Goal: Task Accomplishment & Management: Manage account settings

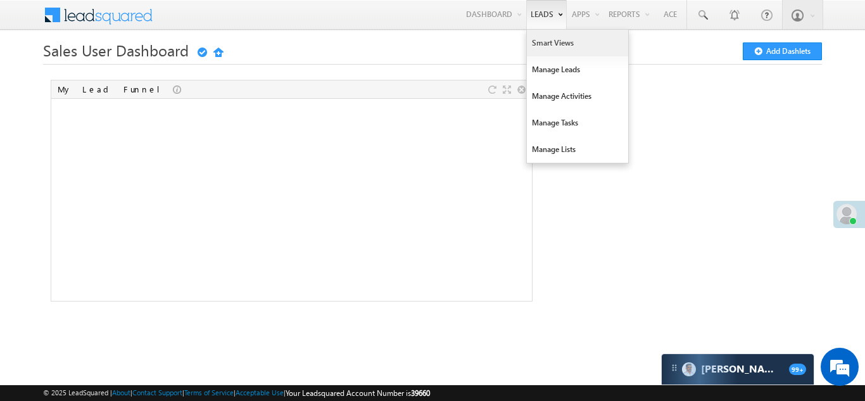
click at [546, 46] on link "Smart Views" at bounding box center [577, 43] width 101 height 27
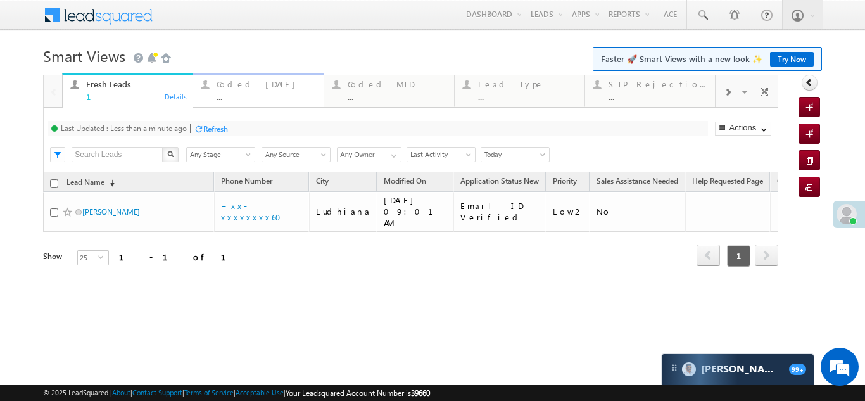
click at [235, 87] on div "Coded Today" at bounding box center [266, 84] width 99 height 10
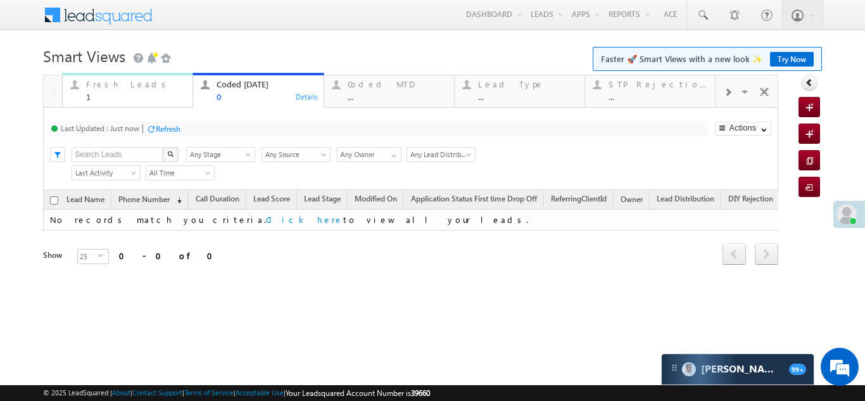
click at [124, 89] on div "Fresh Leads 1" at bounding box center [135, 89] width 99 height 25
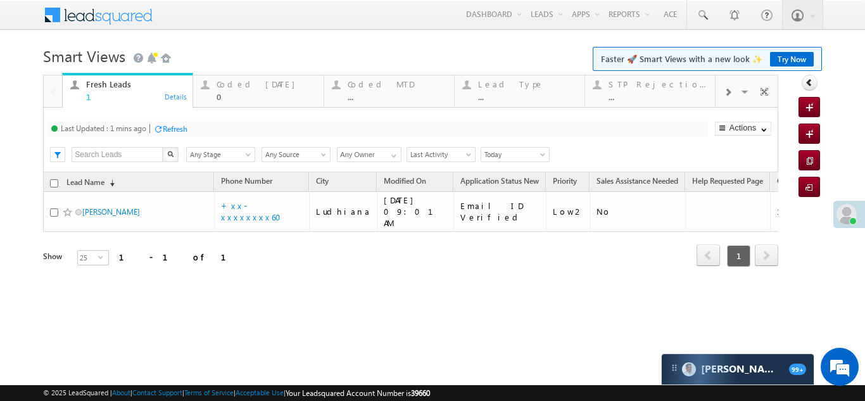
click at [177, 127] on div "Refresh" at bounding box center [175, 128] width 25 height 9
click at [242, 84] on div "Coded Today" at bounding box center [266, 84] width 99 height 10
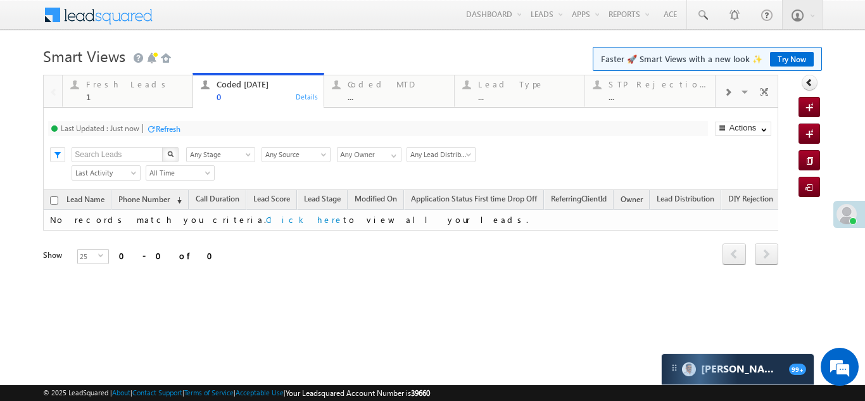
click at [242, 84] on div "Coded Today" at bounding box center [266, 84] width 99 height 10
click at [167, 128] on div "Refresh" at bounding box center [168, 128] width 25 height 9
click at [107, 92] on div "1" at bounding box center [135, 96] width 99 height 9
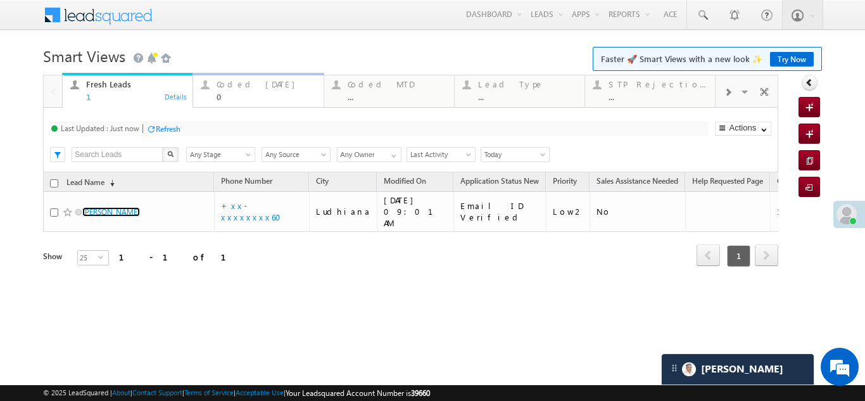
click at [243, 88] on div "Coded Today" at bounding box center [266, 84] width 99 height 10
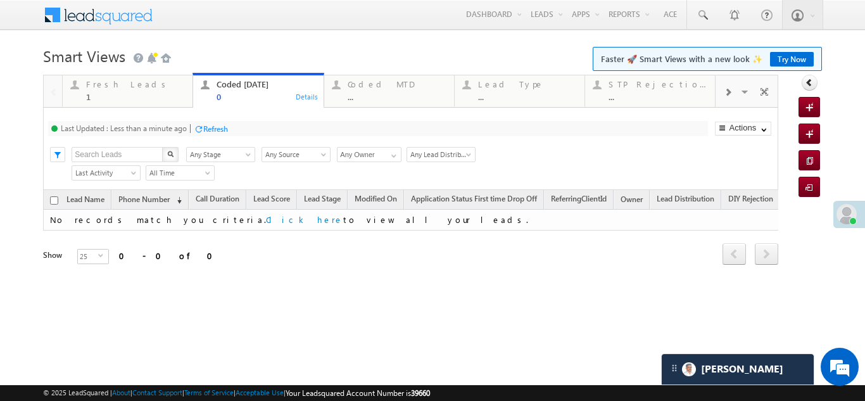
click at [220, 132] on div "Refresh" at bounding box center [215, 128] width 25 height 9
click at [375, 84] on div "Coded MTD" at bounding box center [397, 84] width 99 height 10
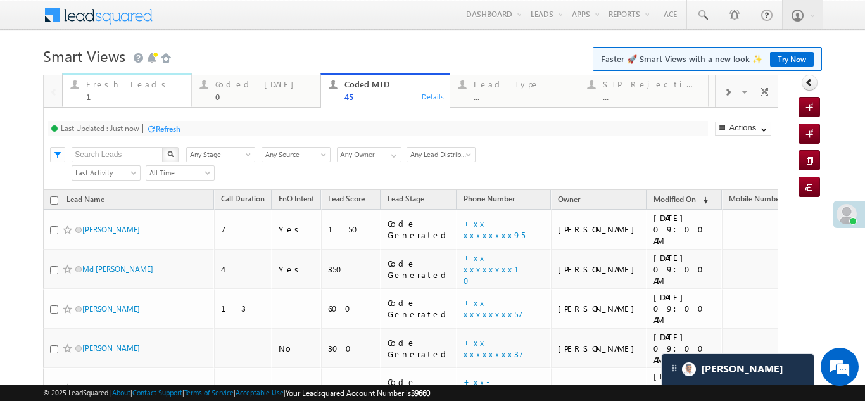
click at [124, 88] on div "Fresh Leads" at bounding box center [134, 84] width 97 height 10
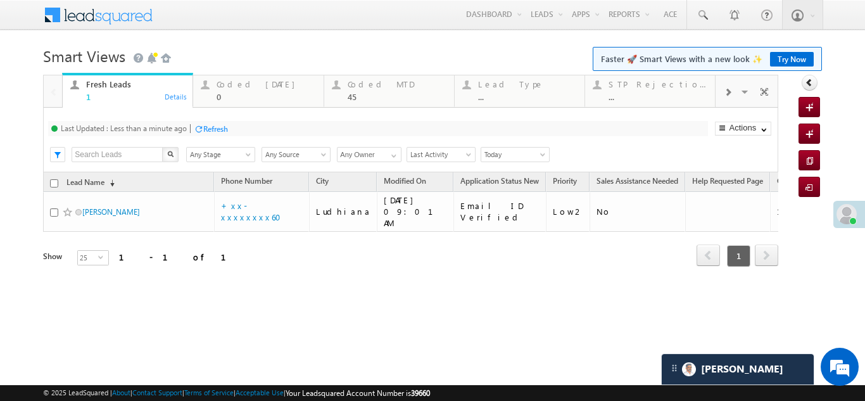
click at [214, 125] on div "Refresh" at bounding box center [215, 128] width 25 height 9
click at [234, 87] on div "Coded Today" at bounding box center [266, 84] width 99 height 10
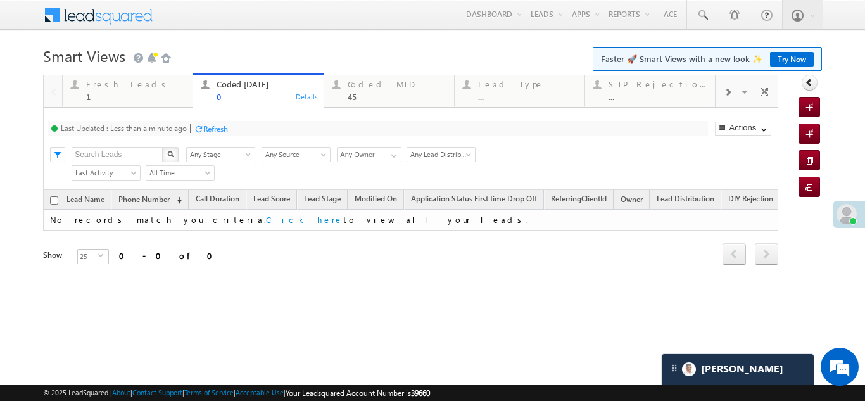
click at [215, 126] on div "Refresh" at bounding box center [215, 128] width 25 height 9
click at [105, 84] on div "Fresh Leads" at bounding box center [135, 84] width 99 height 10
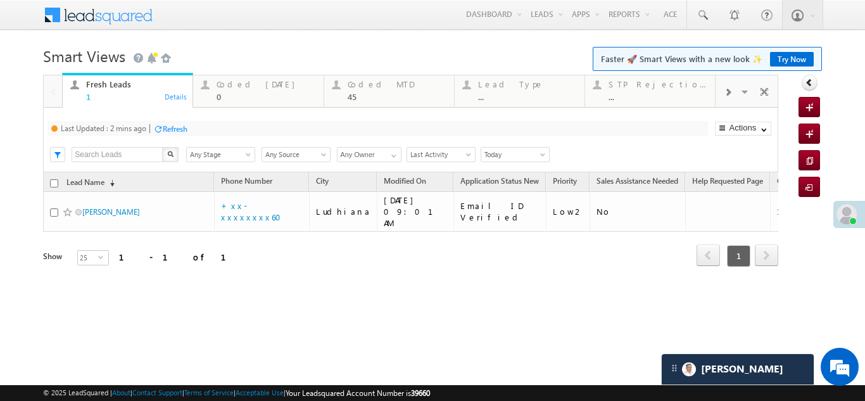
click at [112, 89] on div "Fresh Leads" at bounding box center [135, 84] width 99 height 10
click at [184, 132] on div "Refresh" at bounding box center [175, 128] width 25 height 9
click at [170, 127] on div "Refresh" at bounding box center [168, 128] width 25 height 9
click at [163, 127] on div "Refresh" at bounding box center [168, 128] width 25 height 9
click at [240, 87] on div "Coded Today" at bounding box center [266, 84] width 99 height 10
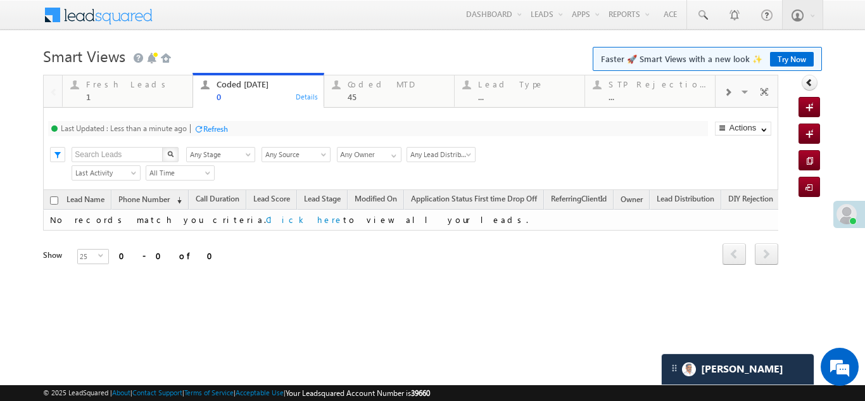
click at [225, 132] on div "Refresh" at bounding box center [215, 128] width 25 height 9
click at [115, 89] on div "Fresh Leads 1" at bounding box center [135, 89] width 99 height 25
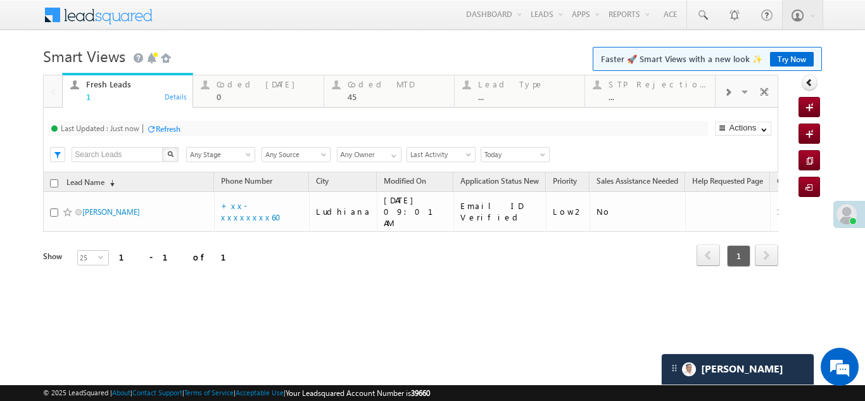
click at [172, 130] on div "Refresh" at bounding box center [168, 128] width 25 height 9
click at [372, 87] on div "Coded MTD" at bounding box center [397, 84] width 99 height 10
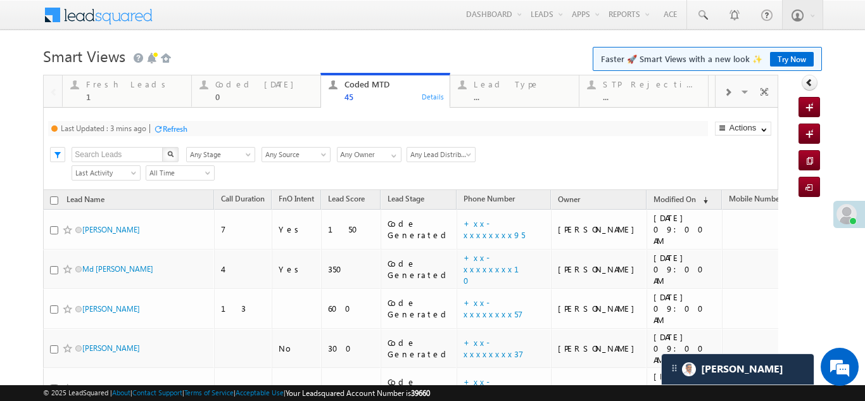
click at [174, 129] on div "Refresh" at bounding box center [175, 128] width 25 height 9
click at [232, 84] on div "Coded Today" at bounding box center [263, 84] width 97 height 10
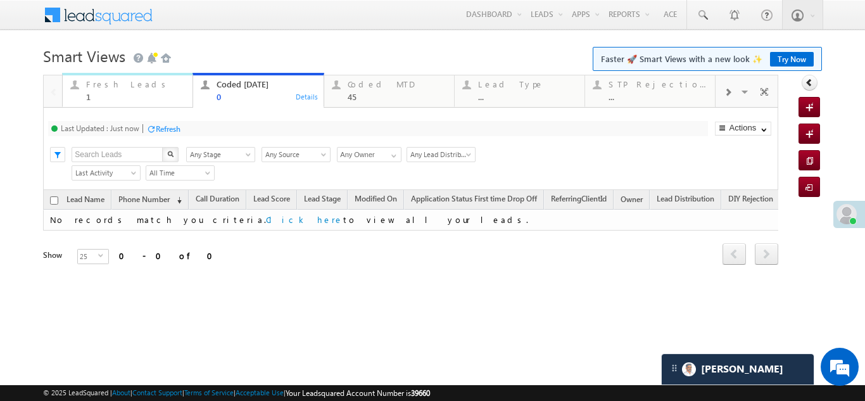
click at [107, 87] on div "Fresh Leads" at bounding box center [135, 84] width 99 height 10
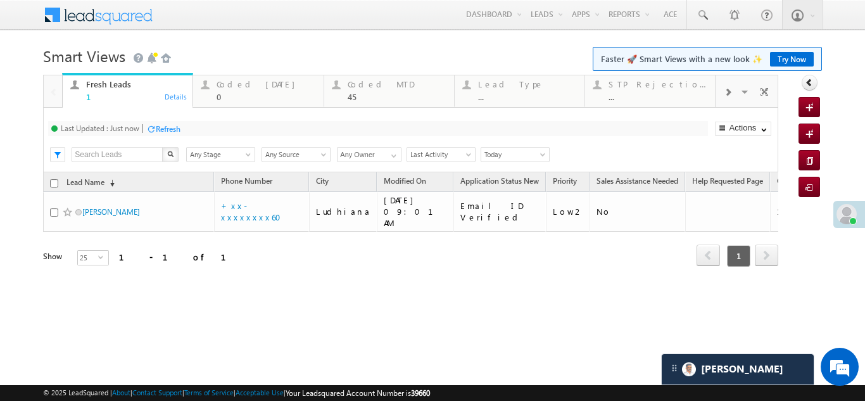
click at [170, 129] on div "Refresh" at bounding box center [168, 128] width 25 height 9
click at [224, 90] on div "Coded Today 0" at bounding box center [266, 89] width 99 height 25
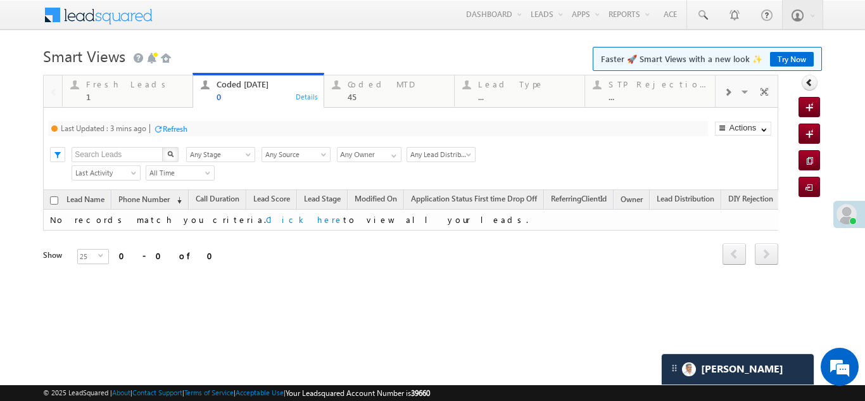
click at [171, 130] on div "Refresh" at bounding box center [175, 128] width 25 height 9
click at [118, 86] on div "Fresh Leads" at bounding box center [135, 84] width 99 height 10
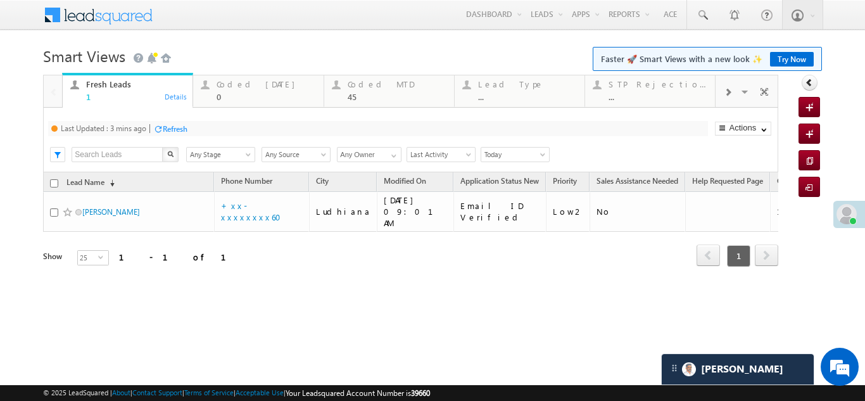
click at [177, 129] on div "Refresh" at bounding box center [175, 128] width 25 height 9
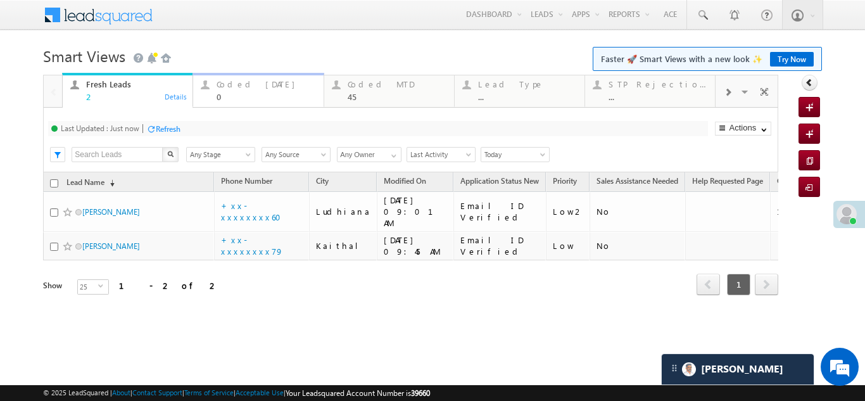
click at [232, 87] on div "Coded Today" at bounding box center [266, 84] width 99 height 10
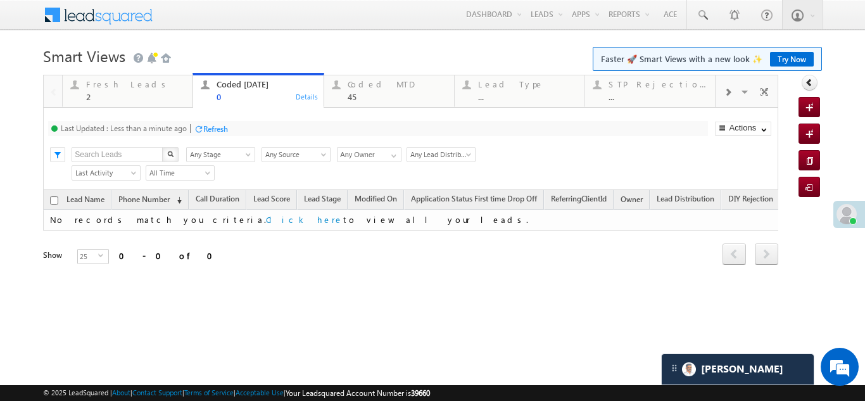
click at [212, 129] on div "Refresh" at bounding box center [215, 128] width 25 height 9
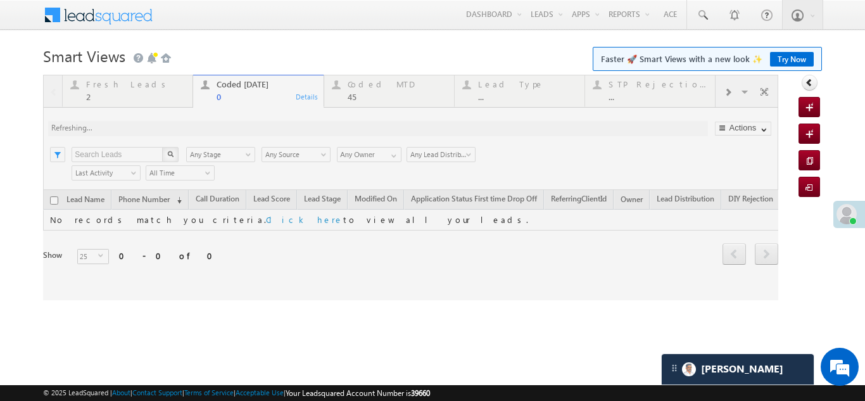
click at [103, 89] on div at bounding box center [410, 187] width 735 height 225
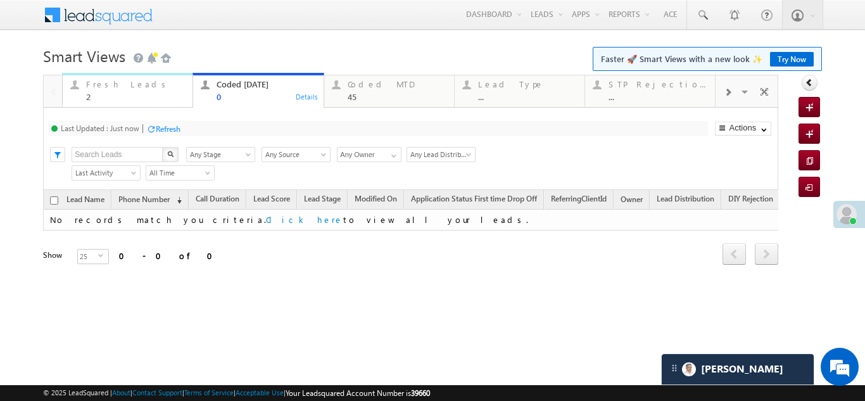
click at [103, 89] on div "Fresh Leads 2" at bounding box center [135, 89] width 99 height 25
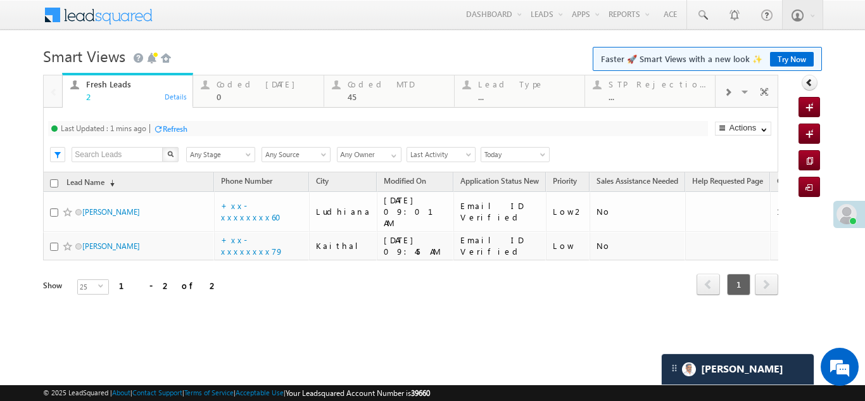
click at [171, 127] on div "Refresh" at bounding box center [175, 128] width 25 height 9
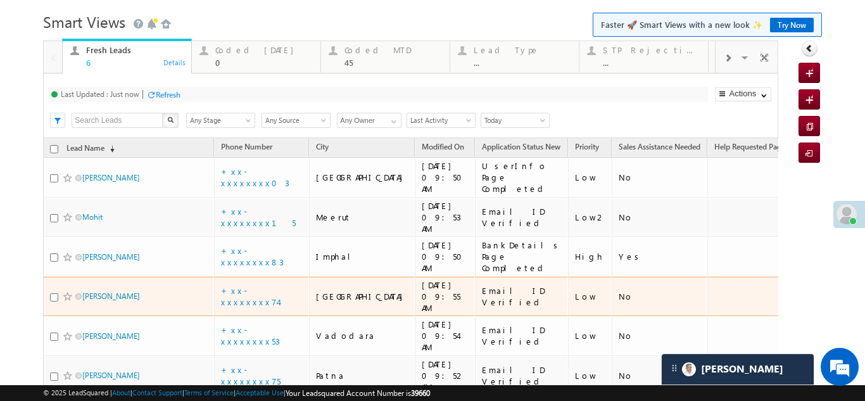
scroll to position [12, 0]
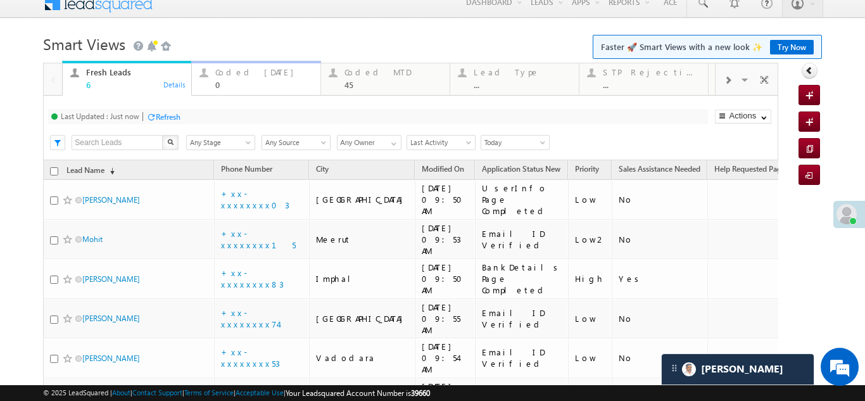
click at [234, 74] on div "Coded Today" at bounding box center [263, 72] width 97 height 10
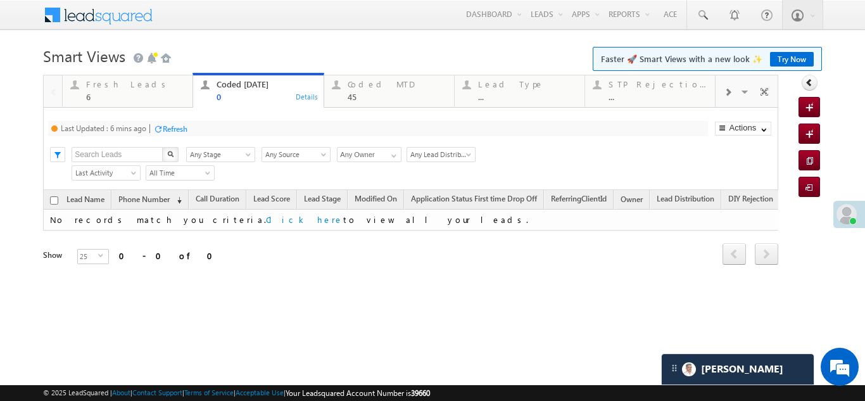
click at [187, 127] on div "Refresh" at bounding box center [175, 128] width 25 height 9
click at [101, 87] on div "Fresh Leads" at bounding box center [135, 84] width 99 height 10
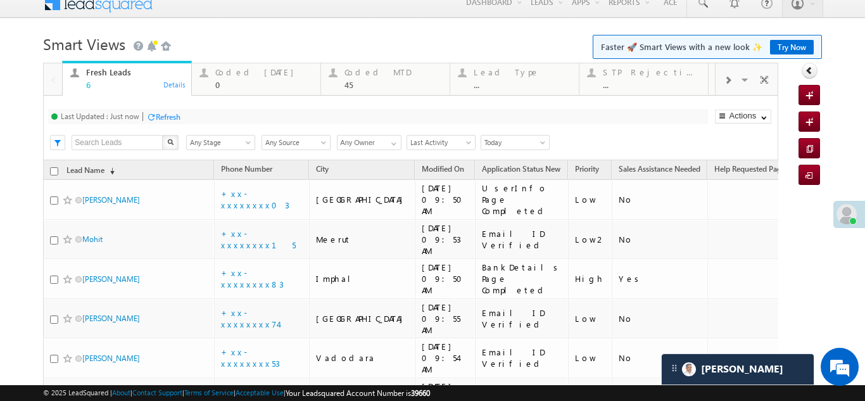
click at [172, 112] on div "Refresh" at bounding box center [168, 116] width 25 height 9
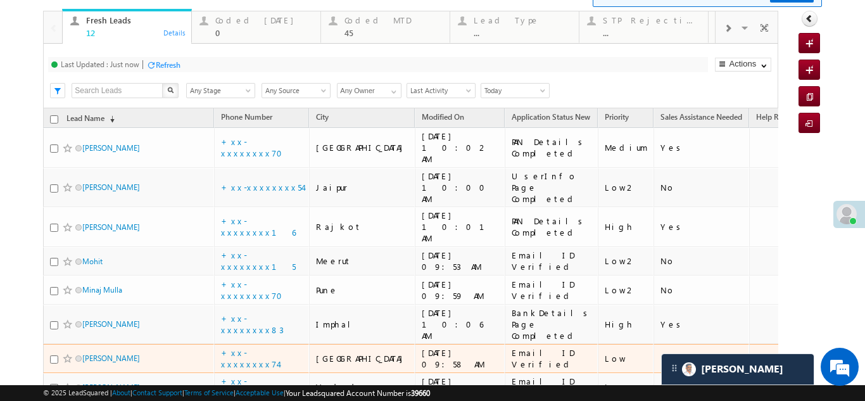
scroll to position [63, 0]
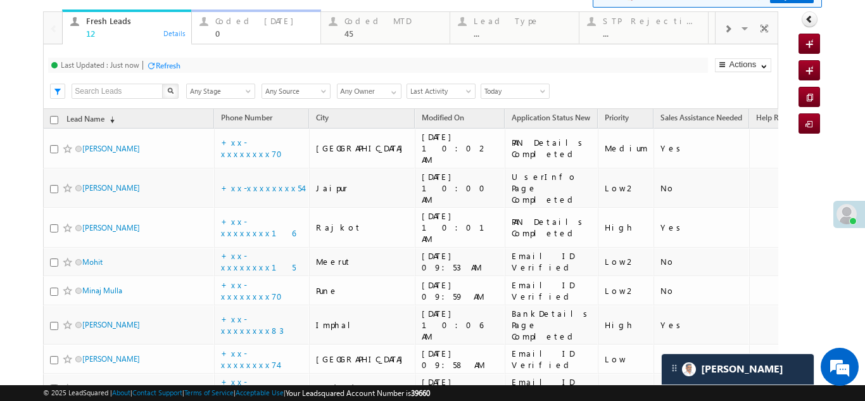
click at [245, 19] on div "Coded Today" at bounding box center [263, 21] width 97 height 10
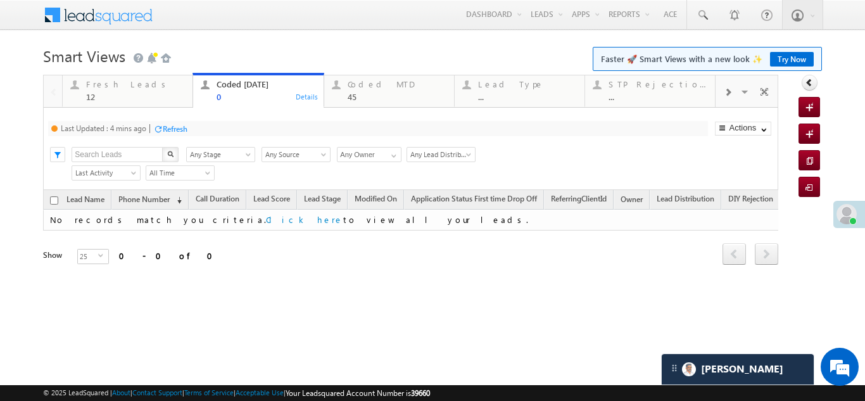
click at [174, 129] on div "Refresh" at bounding box center [175, 128] width 25 height 9
click at [110, 83] on div "Fresh Leads" at bounding box center [135, 84] width 99 height 10
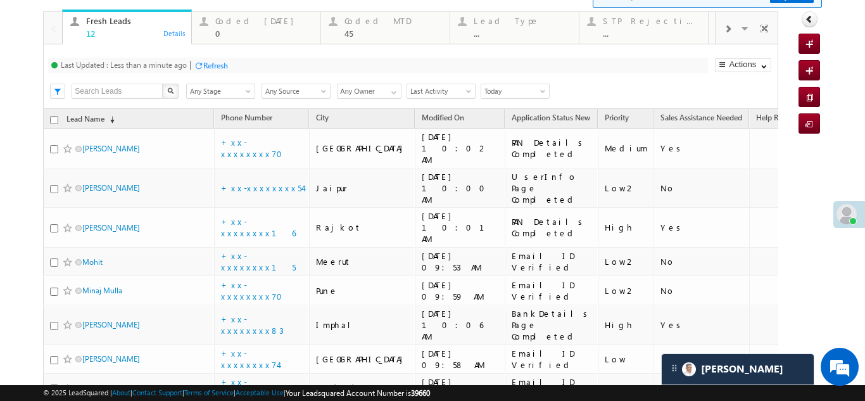
click at [211, 63] on div "Refresh" at bounding box center [215, 65] width 25 height 9
click at [241, 23] on div "Coded Today" at bounding box center [263, 21] width 97 height 10
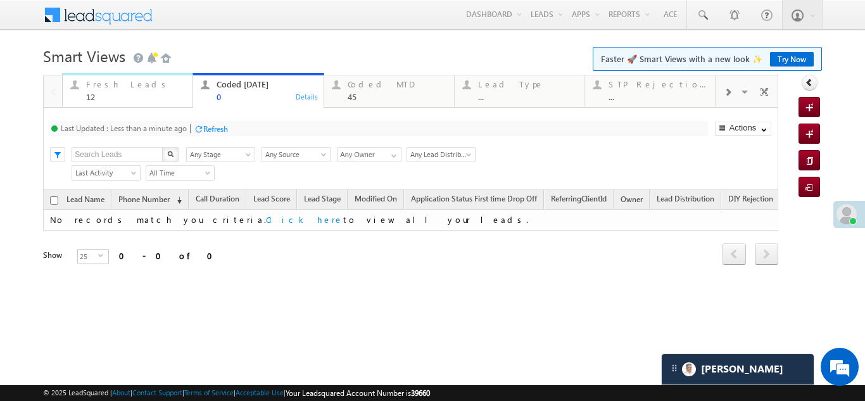
click at [104, 84] on div "Fresh Leads" at bounding box center [135, 84] width 99 height 10
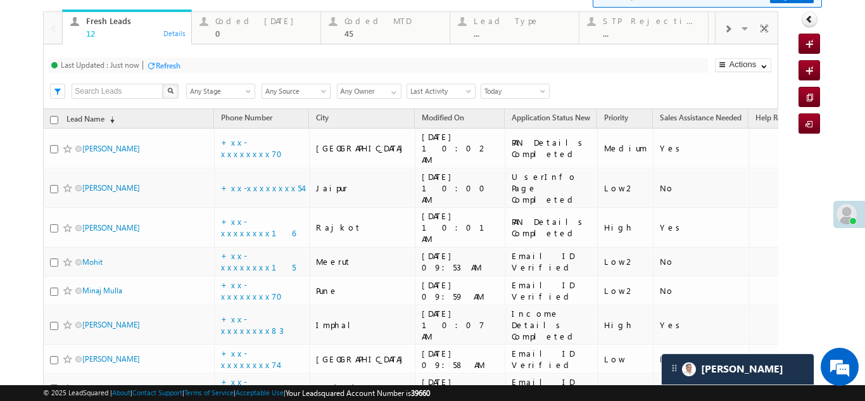
click at [173, 66] on div "Refresh" at bounding box center [168, 65] width 25 height 9
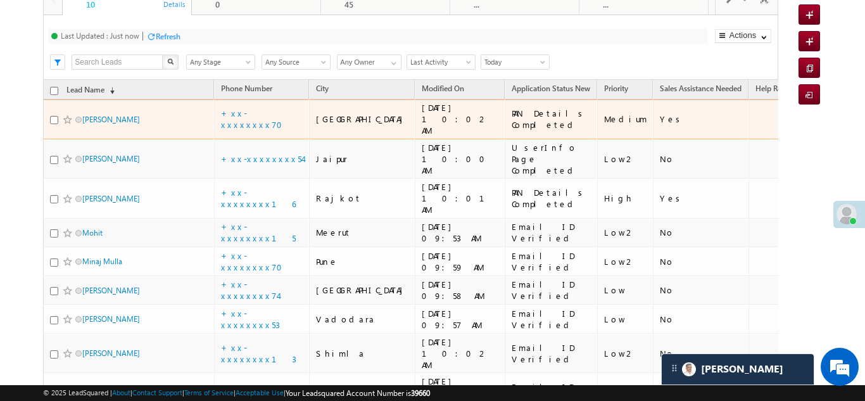
scroll to position [0, 0]
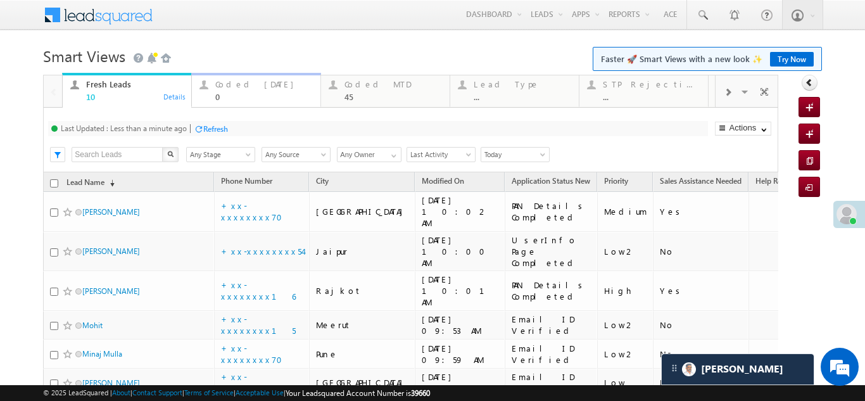
click at [244, 83] on div "Coded Today" at bounding box center [263, 84] width 97 height 10
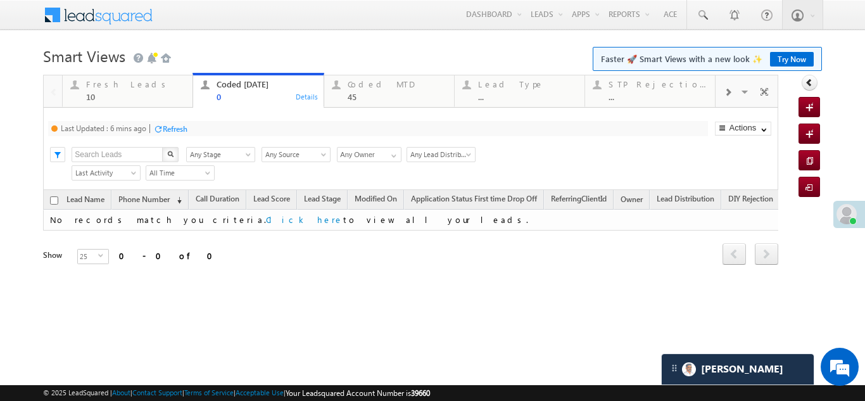
click at [173, 124] on div "Refresh" at bounding box center [175, 128] width 25 height 9
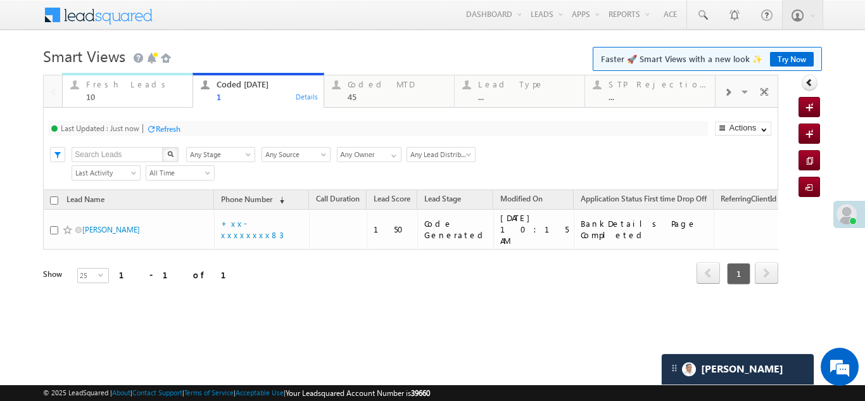
click at [115, 90] on div "Fresh Leads 10" at bounding box center [135, 89] width 99 height 25
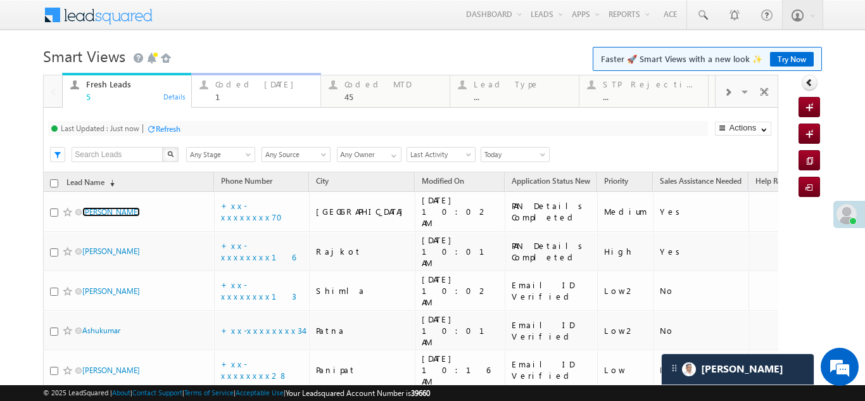
click at [235, 93] on div "1" at bounding box center [263, 96] width 97 height 9
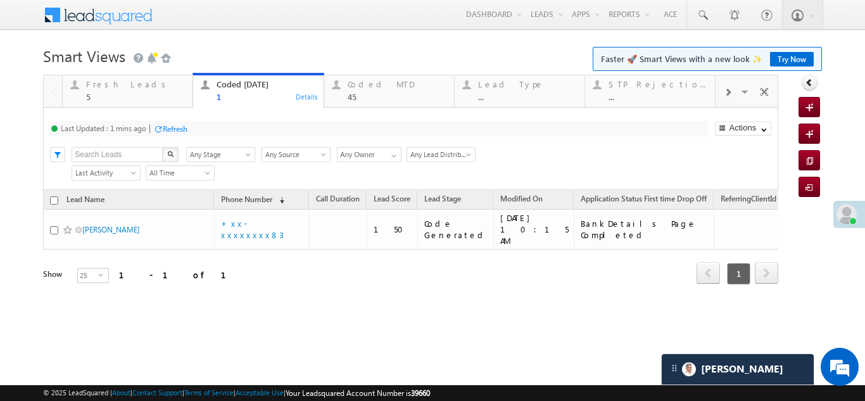
click at [181, 126] on div "Refresh" at bounding box center [175, 128] width 25 height 9
click at [172, 127] on div "Refresh" at bounding box center [168, 128] width 25 height 9
click at [116, 87] on div "Fresh Leads" at bounding box center [135, 84] width 99 height 10
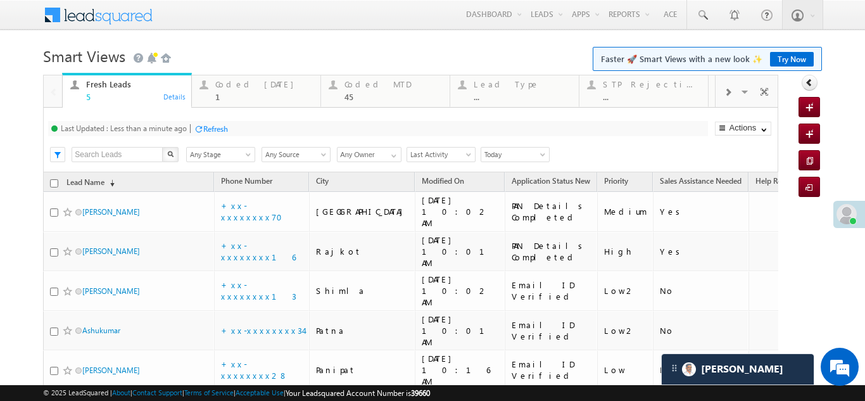
click at [213, 124] on div "Refresh" at bounding box center [215, 128] width 25 height 9
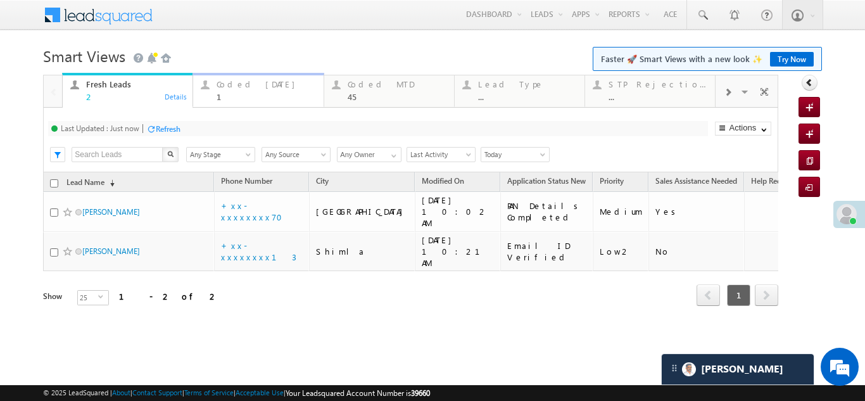
click at [239, 77] on div "Coded Today 1" at bounding box center [266, 89] width 99 height 25
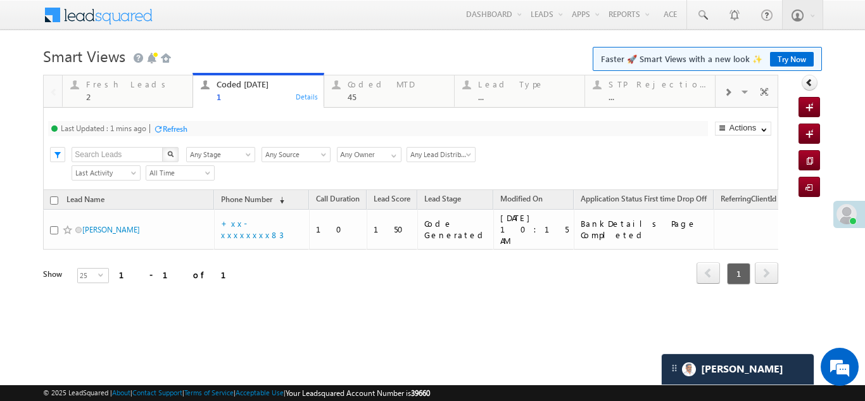
click at [172, 129] on div "Refresh" at bounding box center [175, 128] width 25 height 9
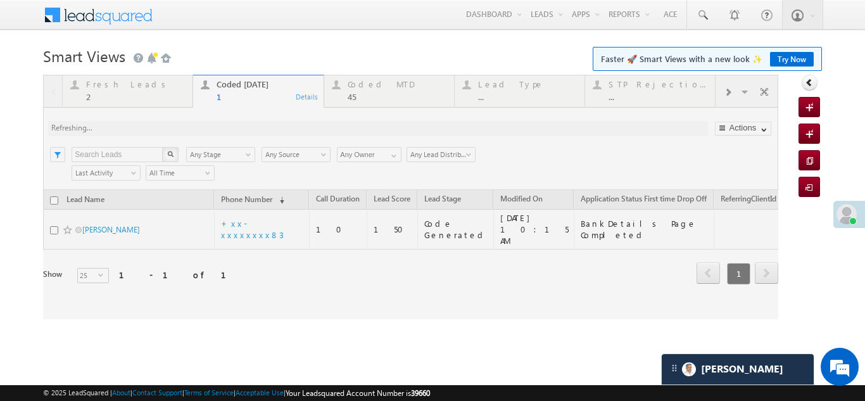
click at [110, 85] on div at bounding box center [410, 197] width 735 height 244
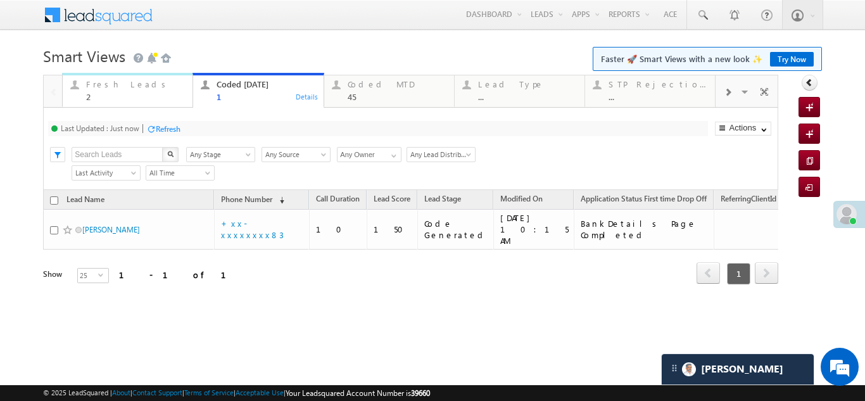
click at [119, 89] on div "Fresh Leads 2" at bounding box center [135, 89] width 99 height 25
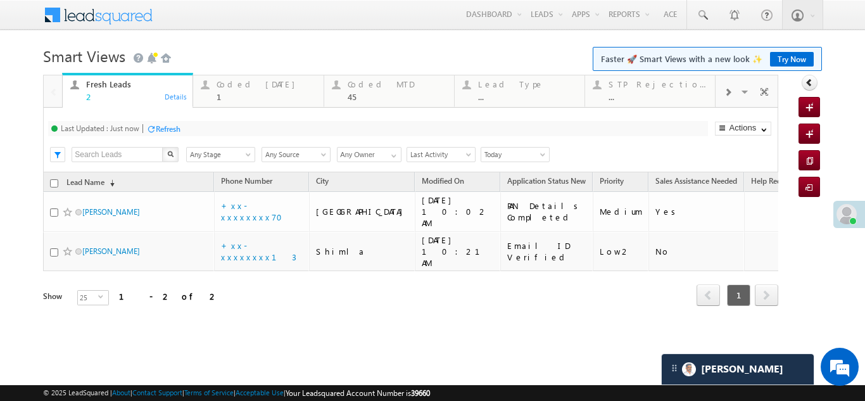
click at [167, 130] on div "Refresh" at bounding box center [168, 128] width 25 height 9
click at [217, 126] on div "Refresh" at bounding box center [215, 128] width 25 height 9
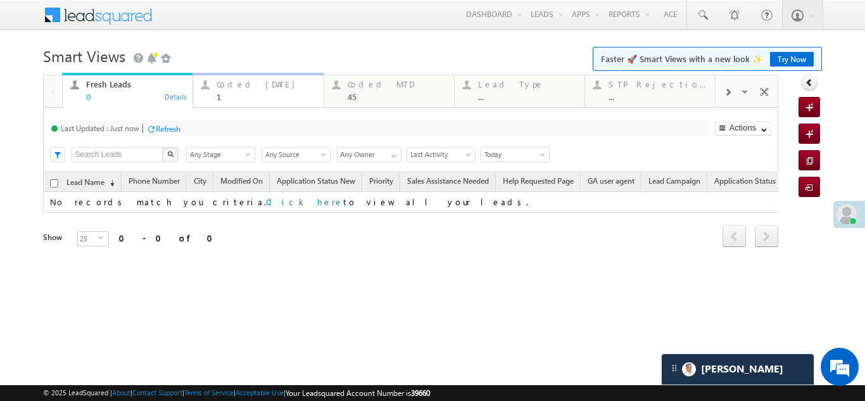
click at [250, 80] on div "Coded Today" at bounding box center [266, 84] width 99 height 10
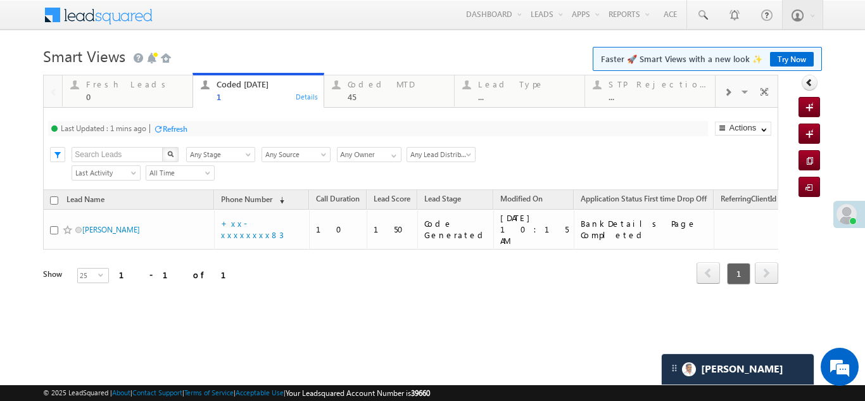
click at [175, 125] on div "Refresh" at bounding box center [175, 128] width 25 height 9
click at [378, 86] on div "Coded MTD" at bounding box center [397, 84] width 99 height 10
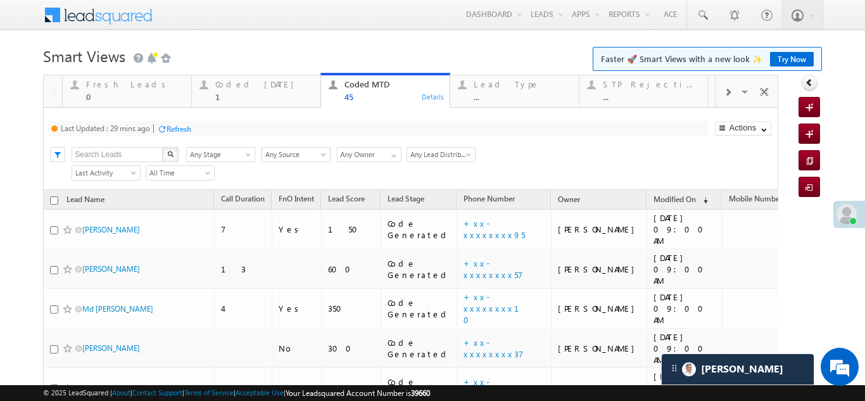
click at [191, 131] on div "Refresh" at bounding box center [179, 128] width 25 height 9
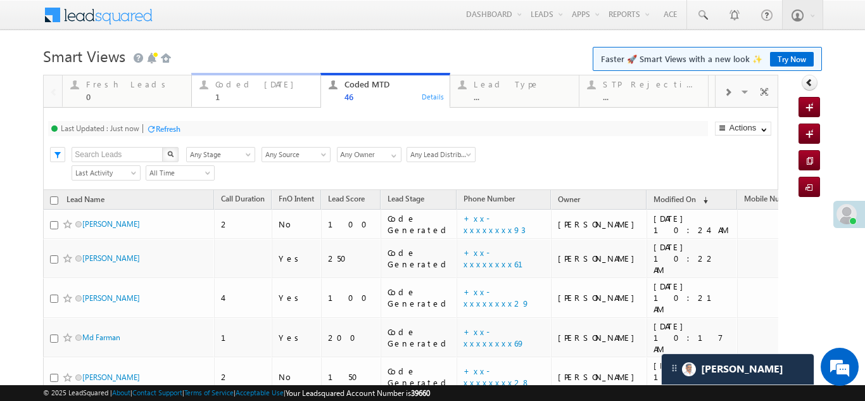
click at [233, 85] on div "Coded Today" at bounding box center [263, 84] width 97 height 10
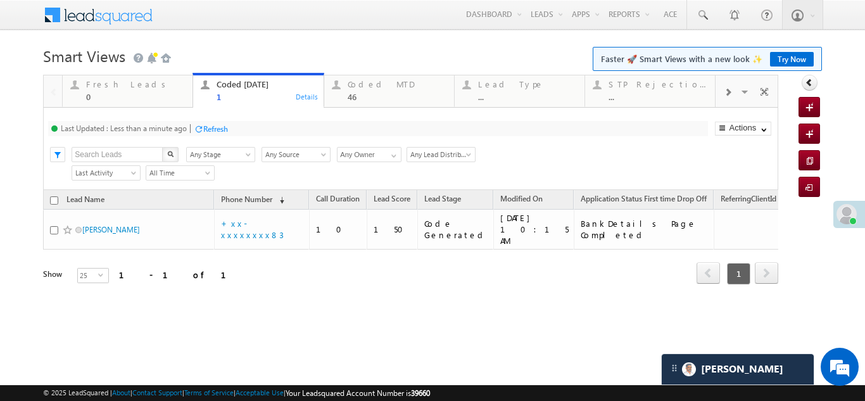
click at [215, 126] on div "Refresh" at bounding box center [215, 128] width 25 height 9
click at [118, 82] on div "Fresh Leads" at bounding box center [135, 84] width 99 height 10
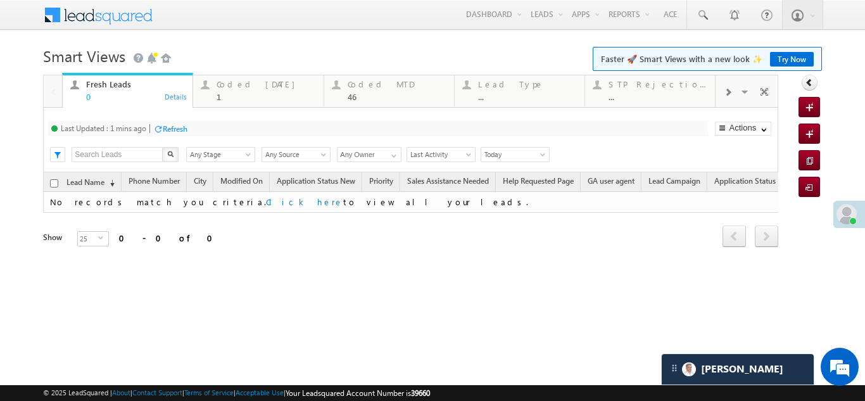
click at [164, 129] on div "Refresh" at bounding box center [175, 128] width 25 height 9
click at [245, 92] on div "1" at bounding box center [266, 96] width 99 height 9
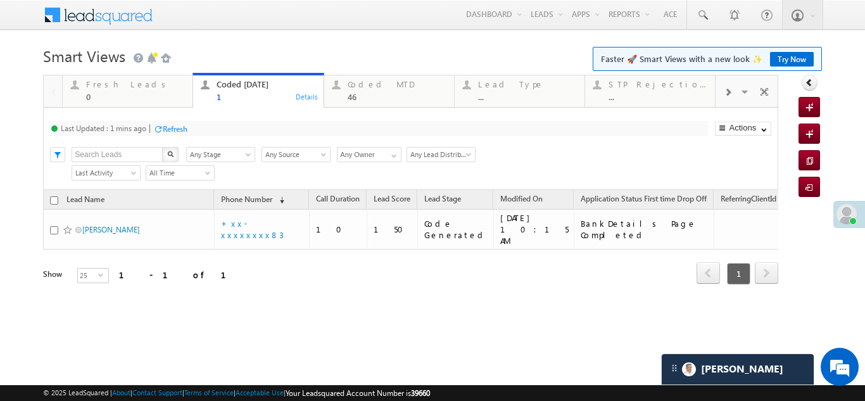
click at [174, 135] on div "Last Updated : 1 mins ago Refresh Refreshing..." at bounding box center [377, 128] width 659 height 15
click at [181, 126] on div "Refresh" at bounding box center [175, 128] width 25 height 9
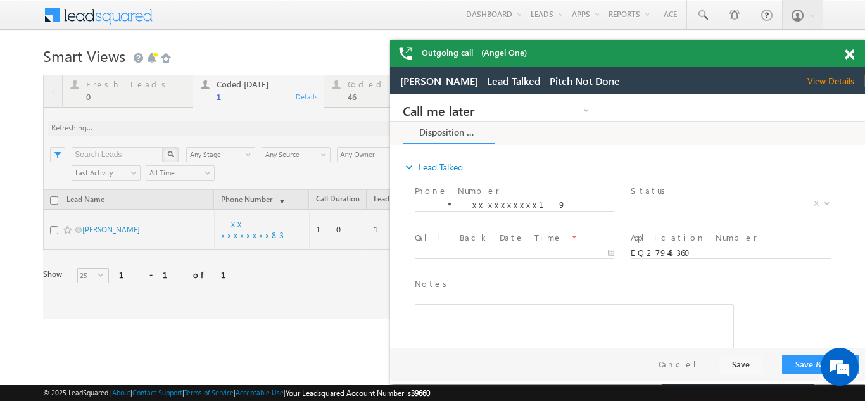
click at [848, 53] on span at bounding box center [849, 54] width 9 height 11
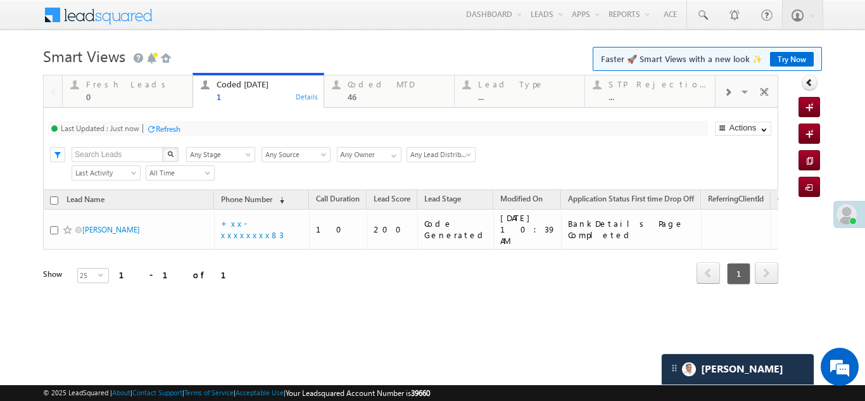
click at [167, 125] on div "Refresh" at bounding box center [168, 128] width 25 height 9
click at [103, 87] on div "Fresh Leads" at bounding box center [135, 84] width 99 height 10
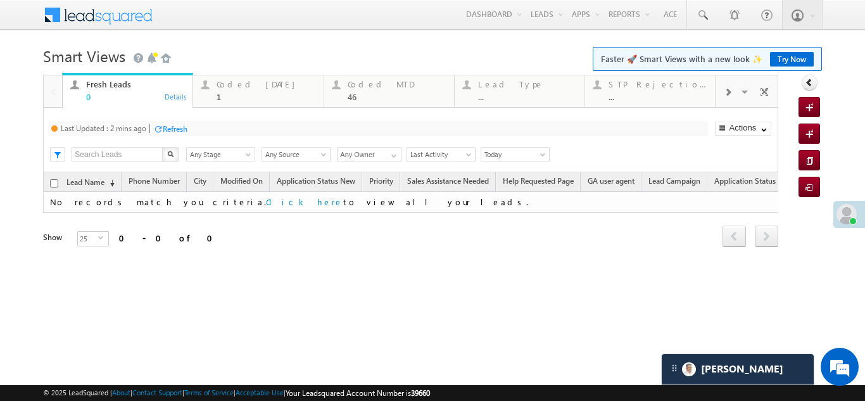
click at [170, 128] on div "Refresh" at bounding box center [175, 128] width 25 height 9
click at [172, 127] on div "Refresh" at bounding box center [168, 128] width 25 height 9
click at [237, 89] on div "Coded Today" at bounding box center [266, 84] width 99 height 10
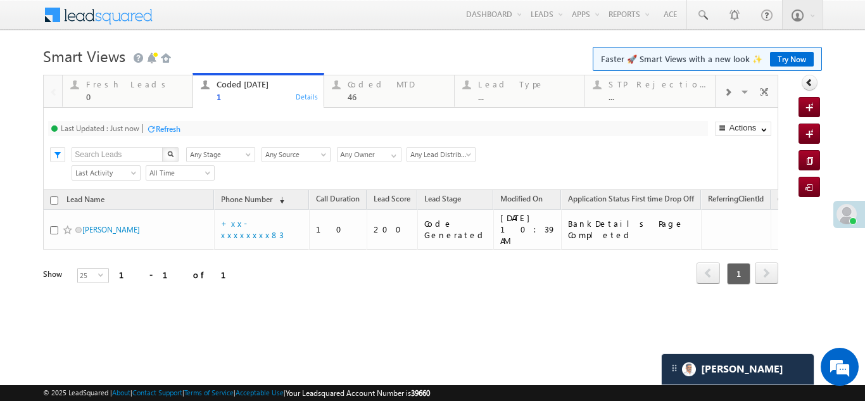
click at [167, 127] on div "Refresh" at bounding box center [168, 128] width 25 height 9
click at [114, 89] on div "Fresh Leads 0" at bounding box center [135, 89] width 99 height 25
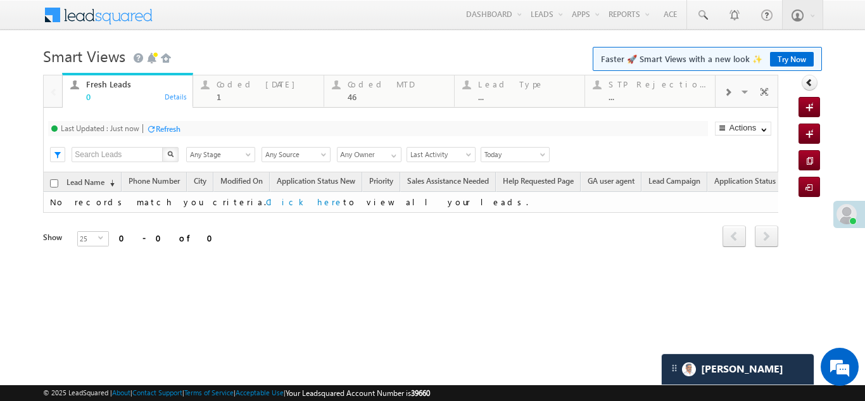
click at [169, 122] on div "Refresh" at bounding box center [163, 128] width 34 height 12
click at [255, 85] on div "Coded Today" at bounding box center [266, 84] width 99 height 10
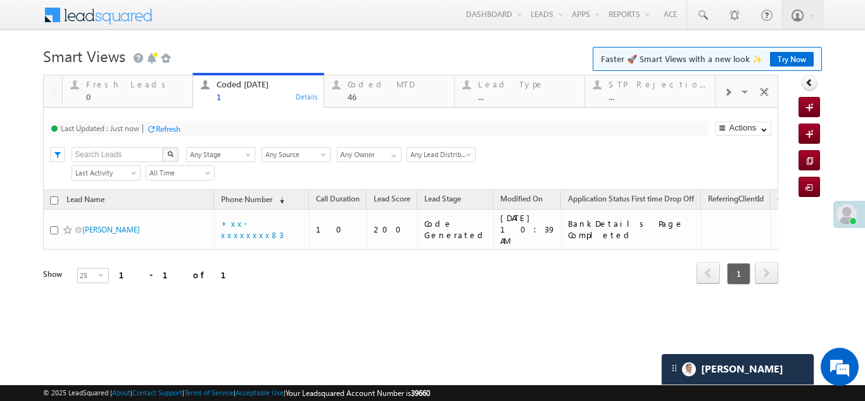
click at [174, 131] on div "Refresh" at bounding box center [168, 128] width 25 height 9
click at [107, 77] on div "Fresh Leads 0" at bounding box center [135, 89] width 99 height 25
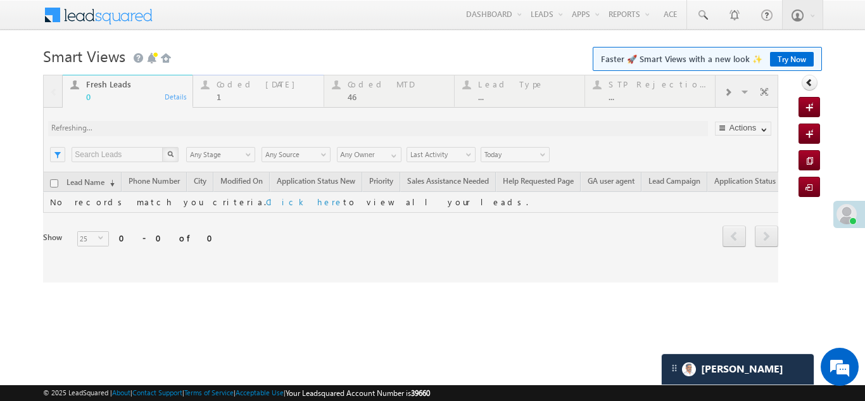
click at [249, 85] on div "Coded Today" at bounding box center [266, 84] width 99 height 10
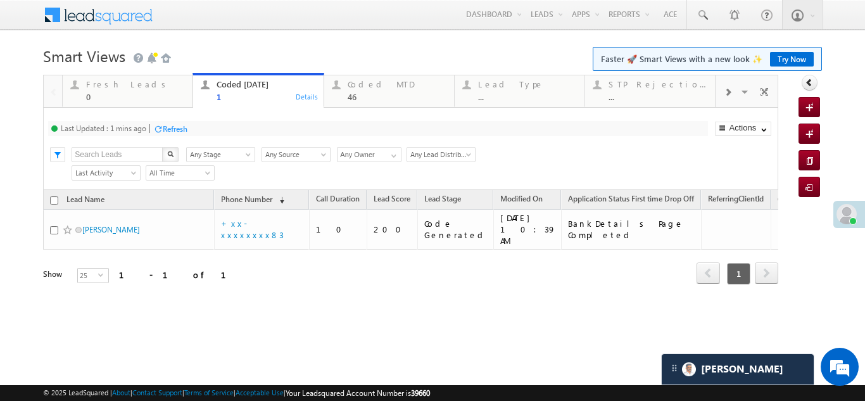
click at [175, 127] on div "Refresh" at bounding box center [175, 128] width 25 height 9
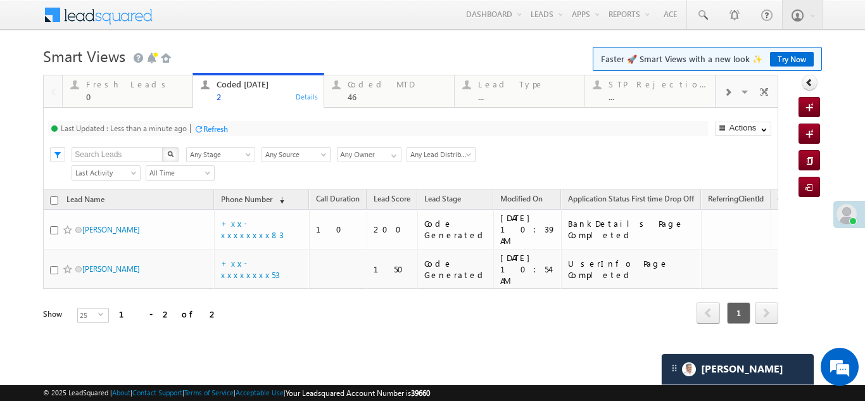
click at [225, 129] on div "Refresh" at bounding box center [215, 128] width 25 height 9
click at [172, 124] on div "Refresh" at bounding box center [168, 128] width 25 height 9
click at [95, 87] on div "Fresh Leads" at bounding box center [135, 84] width 99 height 10
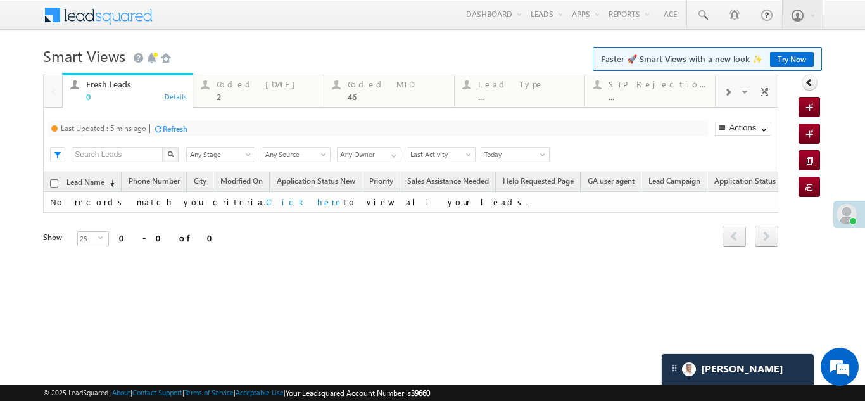
click at [177, 128] on div "Refresh" at bounding box center [175, 128] width 25 height 9
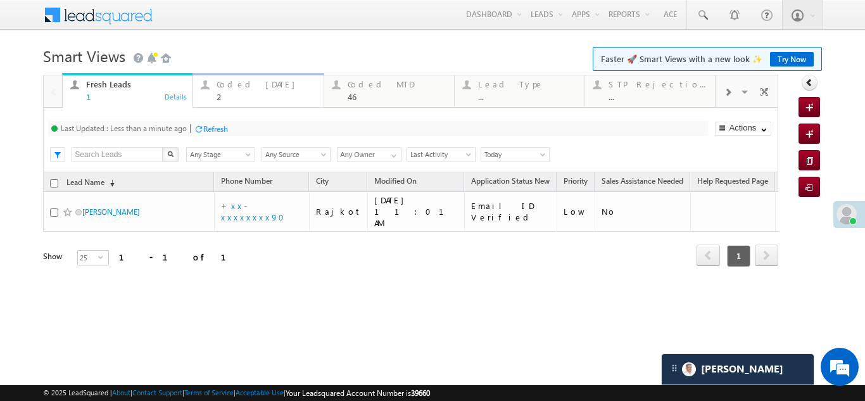
click at [237, 87] on div "Coded Today" at bounding box center [266, 84] width 99 height 10
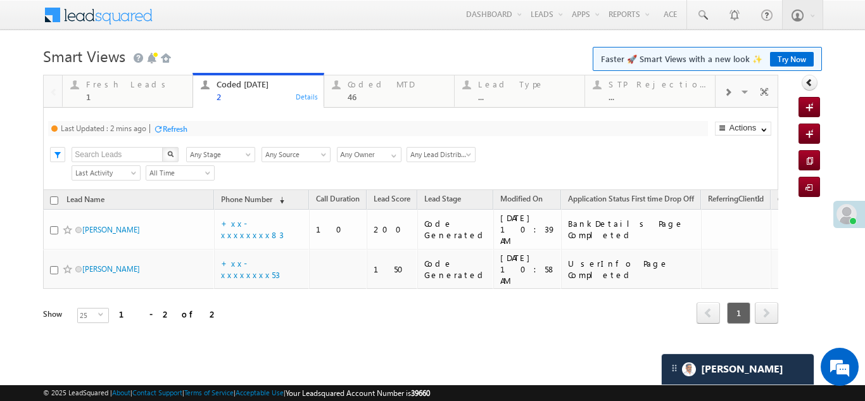
click at [179, 125] on div "Refresh" at bounding box center [175, 128] width 25 height 9
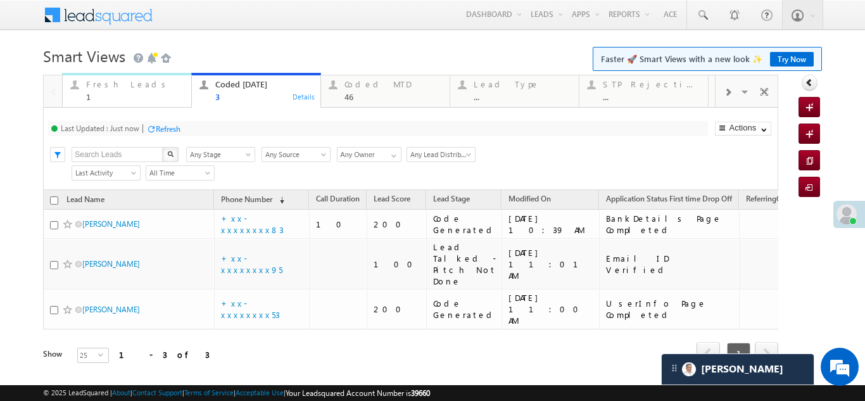
click at [110, 89] on div "Fresh Leads" at bounding box center [134, 84] width 97 height 10
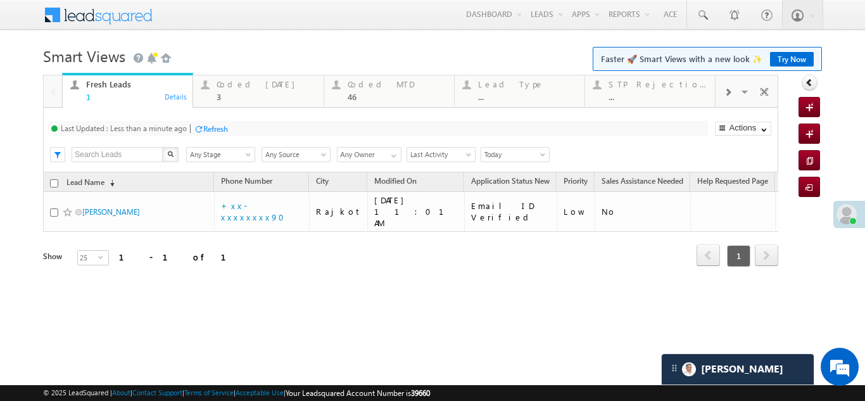
click at [207, 132] on div "Refresh" at bounding box center [215, 128] width 25 height 9
click at [167, 130] on div "Refresh" at bounding box center [168, 128] width 25 height 9
click at [236, 82] on div "Coded Today" at bounding box center [266, 84] width 99 height 10
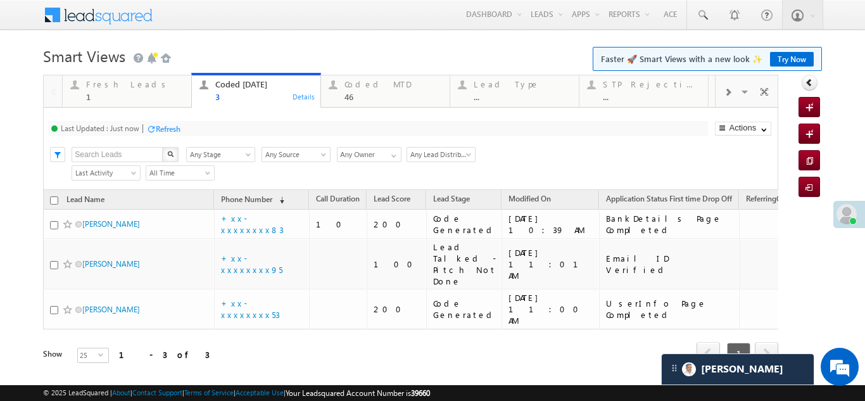
click at [164, 125] on div "Refresh" at bounding box center [168, 128] width 25 height 9
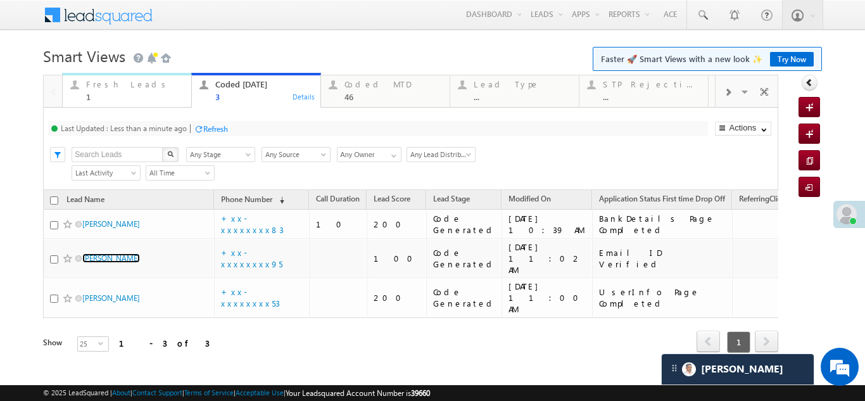
click at [100, 87] on div "Fresh Leads" at bounding box center [134, 84] width 97 height 10
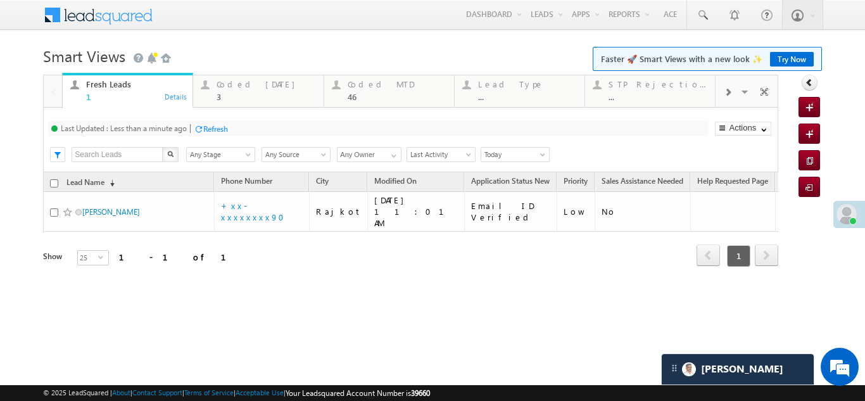
click at [210, 130] on div "Refresh" at bounding box center [215, 128] width 25 height 9
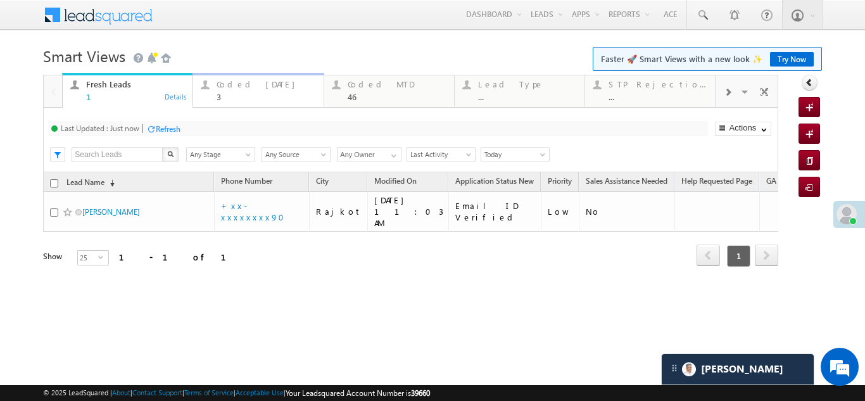
click at [230, 81] on div "Coded Today" at bounding box center [266, 84] width 99 height 10
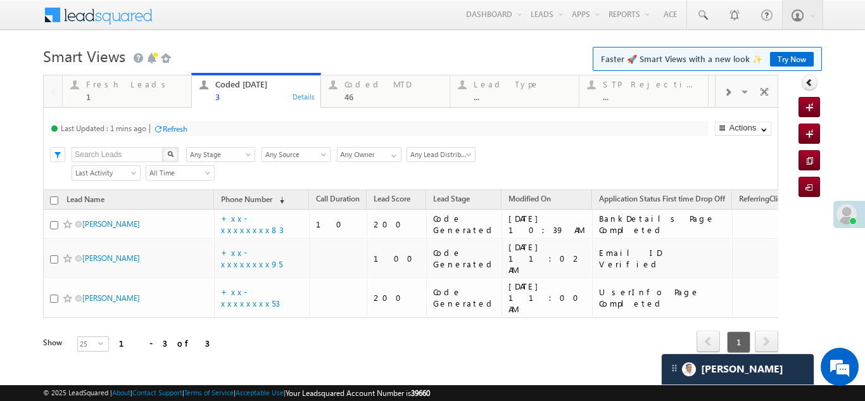
click at [182, 127] on div "Refresh" at bounding box center [175, 128] width 25 height 9
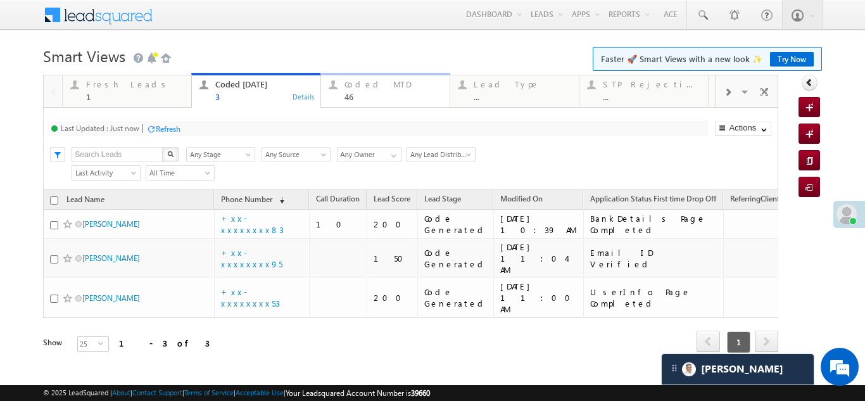
click at [367, 85] on div "Coded MTD" at bounding box center [392, 84] width 97 height 10
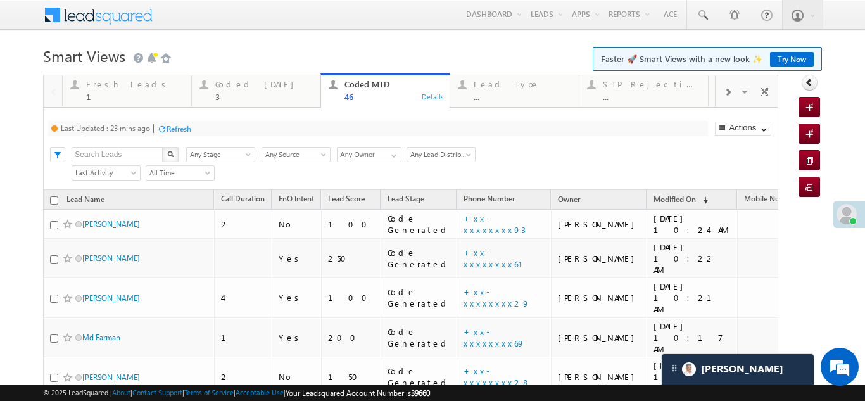
click at [175, 127] on div "Refresh" at bounding box center [179, 128] width 25 height 9
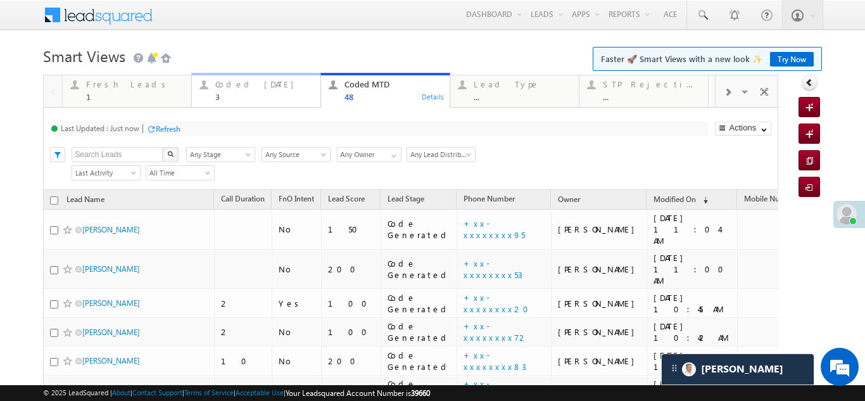
click at [229, 86] on div "Coded Today" at bounding box center [263, 84] width 97 height 10
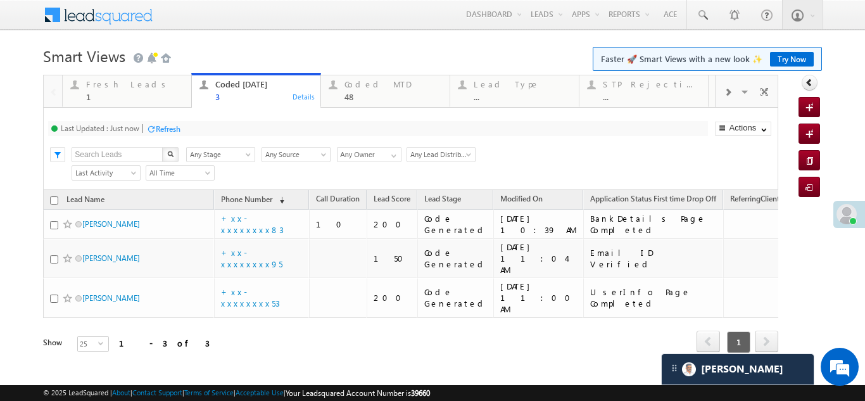
click at [169, 126] on div "Refresh" at bounding box center [168, 128] width 25 height 9
click at [97, 83] on div "Fresh Leads" at bounding box center [134, 84] width 97 height 10
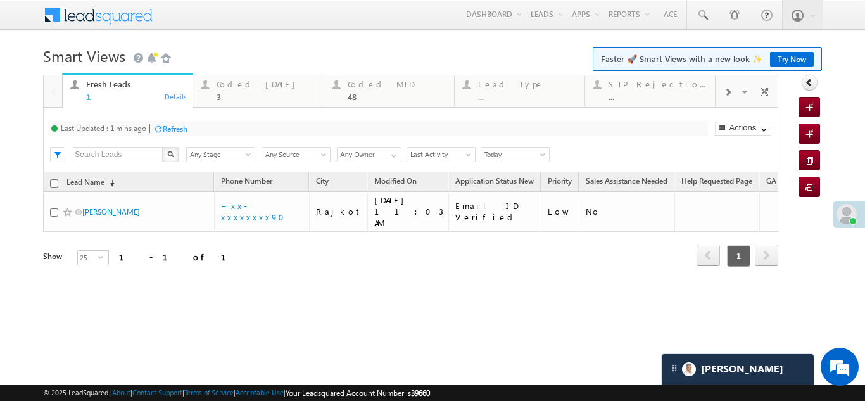
click at [184, 126] on div "Refresh" at bounding box center [175, 128] width 25 height 9
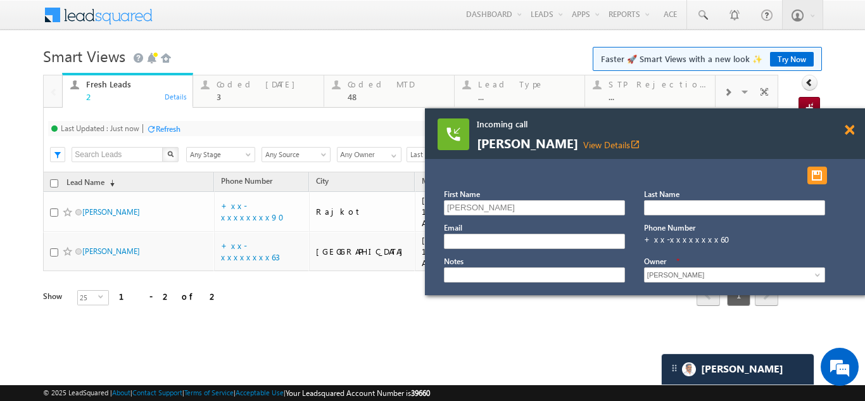
click at [849, 134] on span at bounding box center [849, 130] width 9 height 11
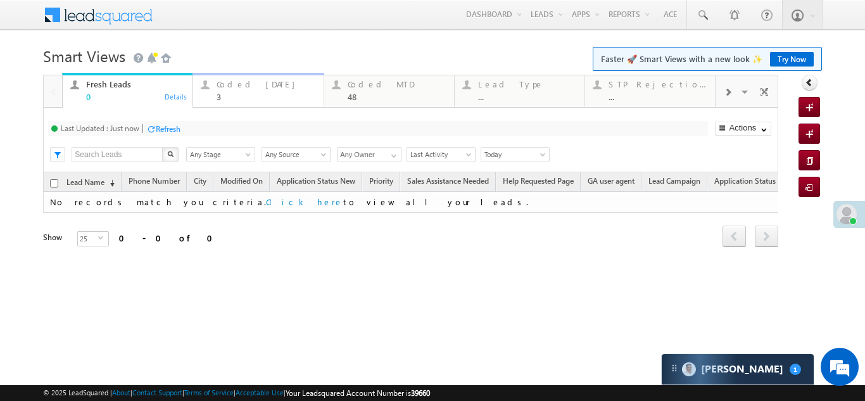
click at [253, 81] on div "Coded Today" at bounding box center [266, 84] width 99 height 10
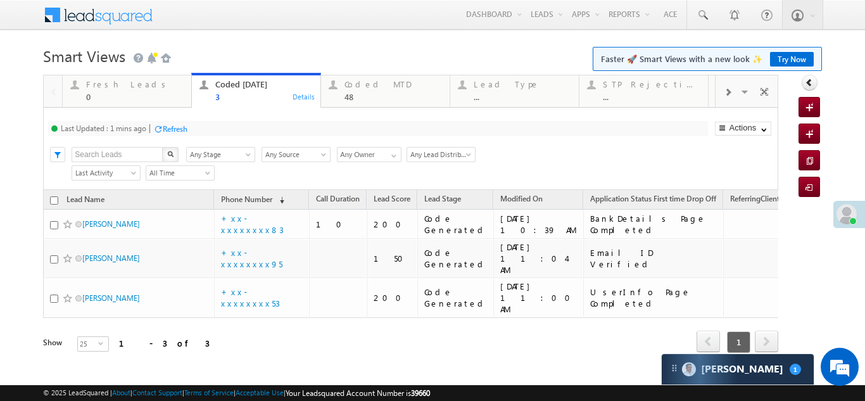
click at [173, 129] on div "Refresh" at bounding box center [175, 128] width 25 height 9
click at [161, 127] on div "Refresh" at bounding box center [168, 128] width 25 height 9
click at [107, 85] on div "Fresh Leads" at bounding box center [134, 84] width 97 height 10
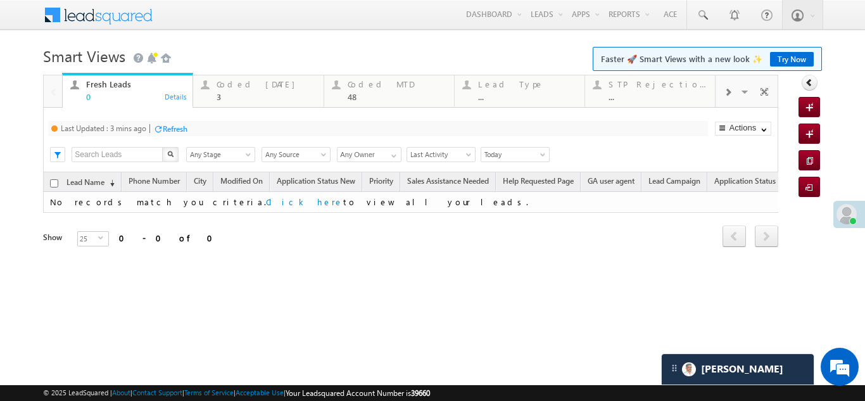
click at [173, 127] on div "Refresh" at bounding box center [175, 128] width 25 height 9
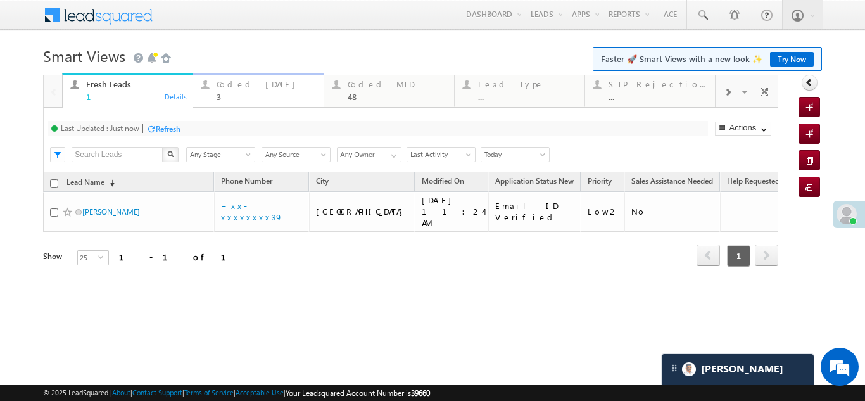
click at [251, 86] on div "Coded Today" at bounding box center [266, 84] width 99 height 10
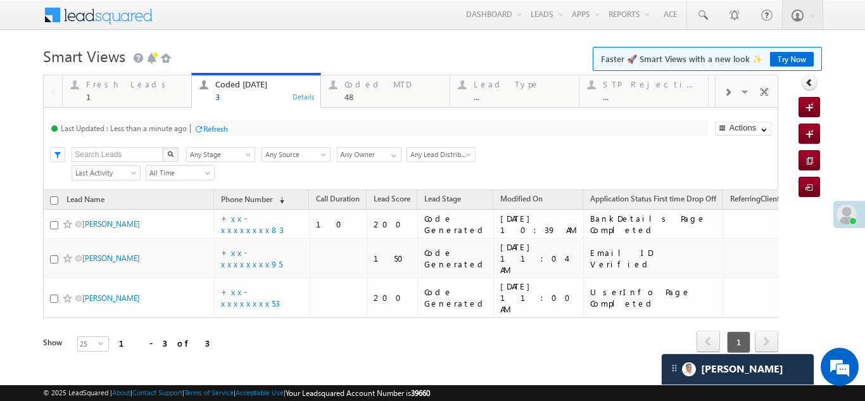
click at [220, 129] on div "Refresh" at bounding box center [215, 128] width 25 height 9
click at [353, 88] on div "Coded MTD" at bounding box center [392, 84] width 97 height 10
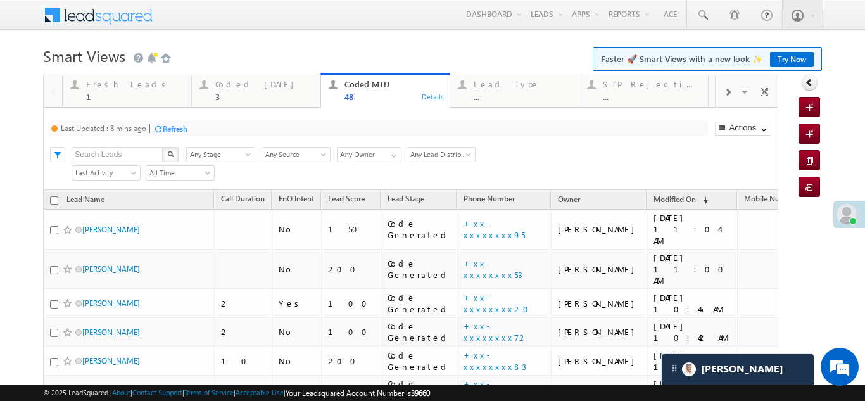
click at [177, 128] on div "Refresh" at bounding box center [175, 128] width 25 height 9
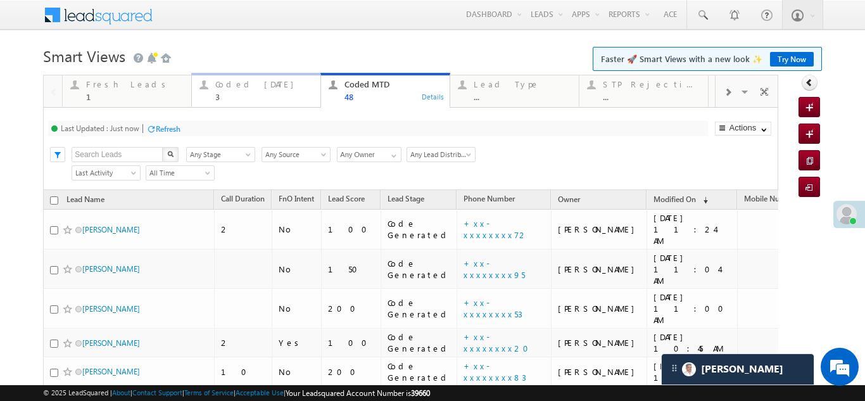
click at [225, 86] on div "Coded Today" at bounding box center [263, 84] width 97 height 10
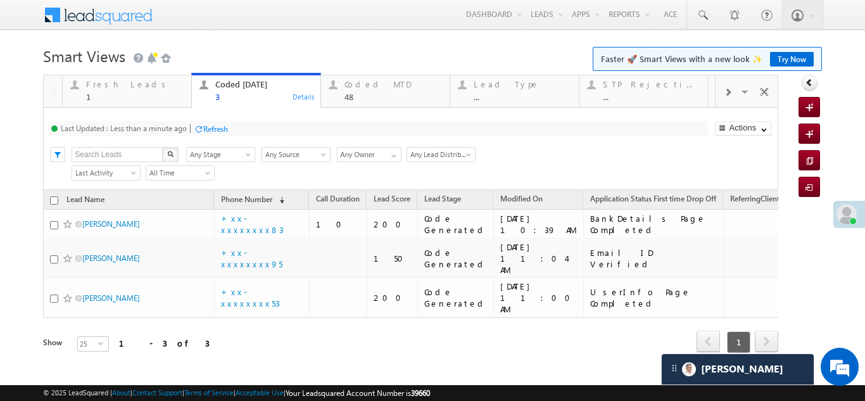
click at [217, 131] on div "Refresh" at bounding box center [215, 128] width 25 height 9
click at [108, 86] on div "Fresh Leads" at bounding box center [134, 84] width 97 height 10
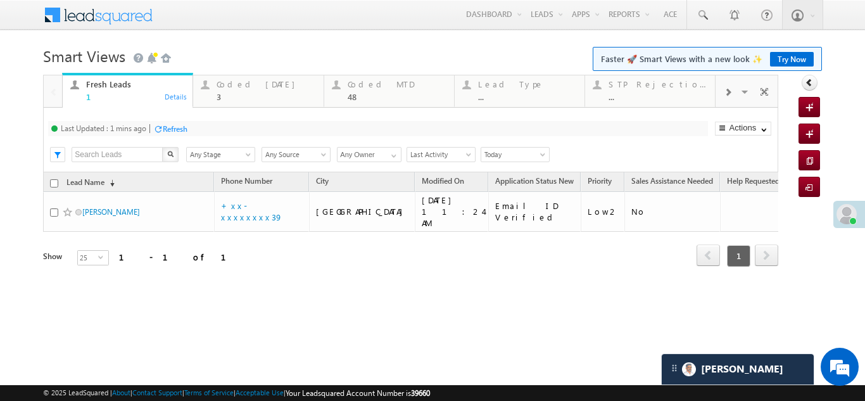
click at [176, 129] on div "Refresh" at bounding box center [175, 128] width 25 height 9
click at [234, 80] on div "Coded Today" at bounding box center [266, 84] width 99 height 10
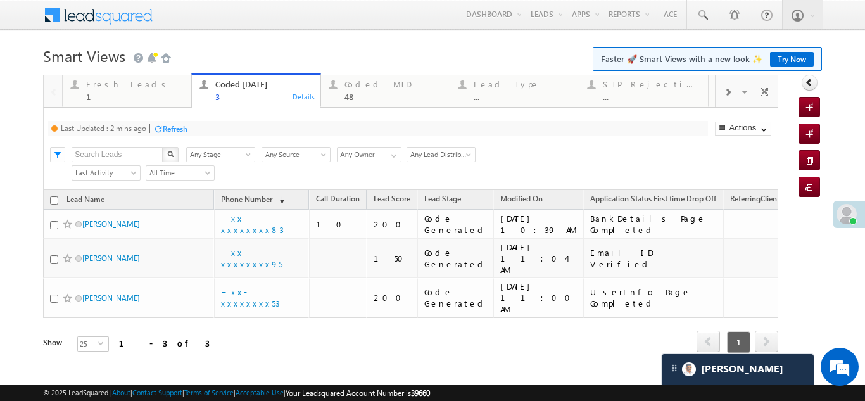
click at [177, 124] on div "Refresh" at bounding box center [175, 128] width 25 height 9
click at [104, 89] on div "Fresh Leads" at bounding box center [134, 84] width 97 height 10
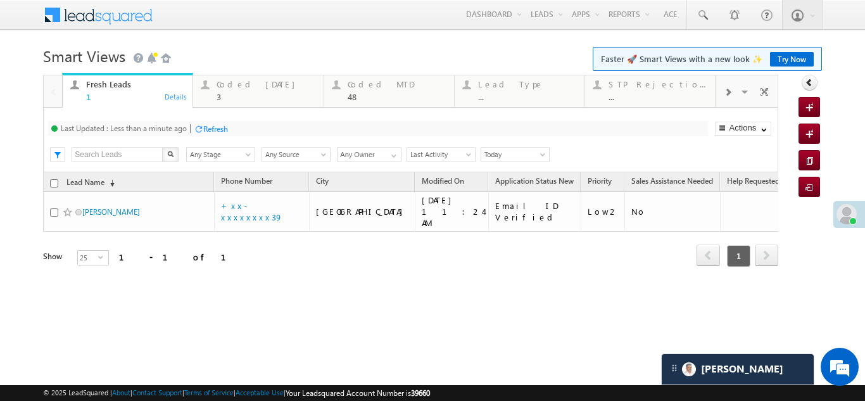
click at [214, 129] on div "Fresh Leads 1 Details Coded Today 3 Details Coded MTD 48 Details Lead Type ... …" at bounding box center [410, 188] width 735 height 227
click at [259, 85] on div "Coded Today" at bounding box center [266, 84] width 99 height 10
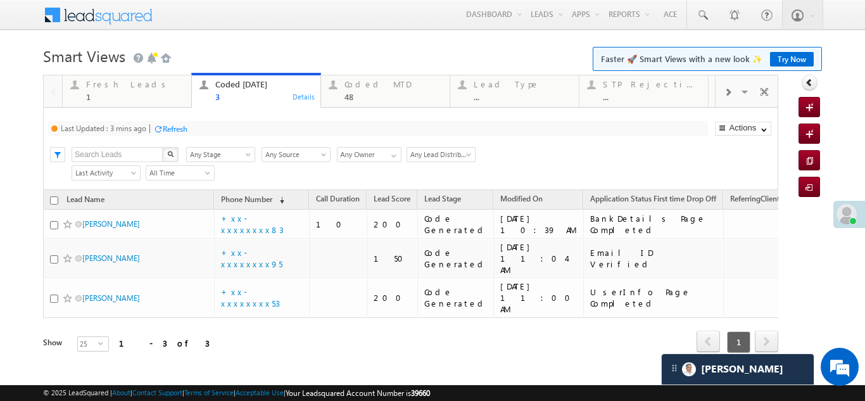
click at [172, 132] on div "Refresh" at bounding box center [175, 128] width 25 height 9
click at [115, 88] on div "Fresh Leads" at bounding box center [134, 84] width 97 height 10
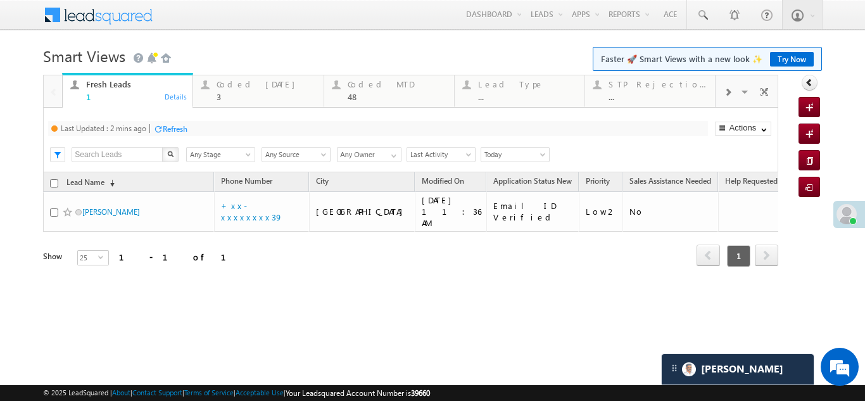
click at [171, 124] on div "Refresh" at bounding box center [175, 128] width 25 height 9
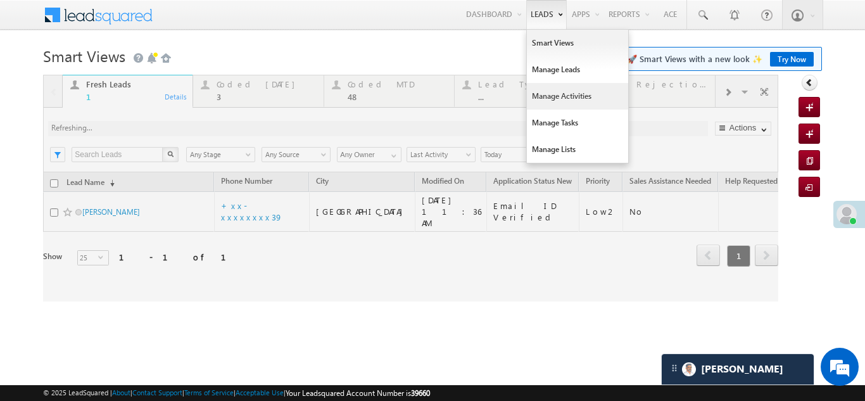
click at [556, 99] on link "Manage Activities" at bounding box center [577, 96] width 101 height 27
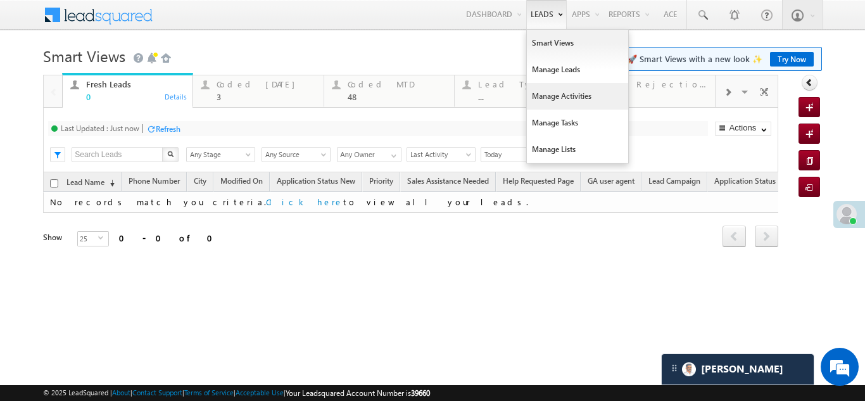
click at [556, 99] on link "Manage Activities" at bounding box center [577, 96] width 101 height 27
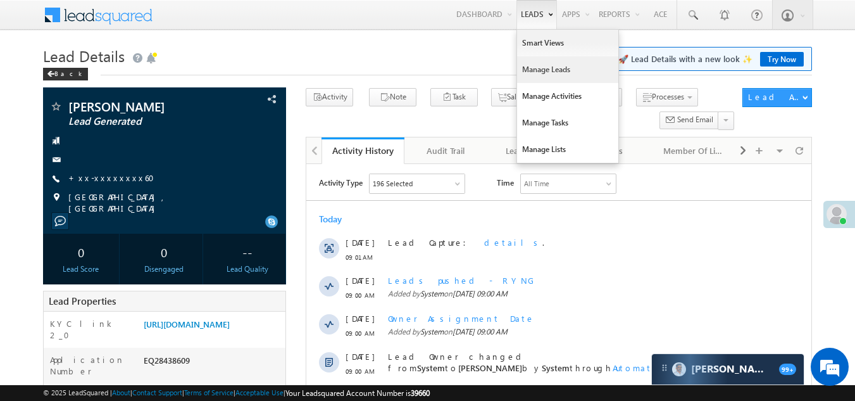
click at [545, 66] on link "Manage Leads" at bounding box center [567, 69] width 101 height 27
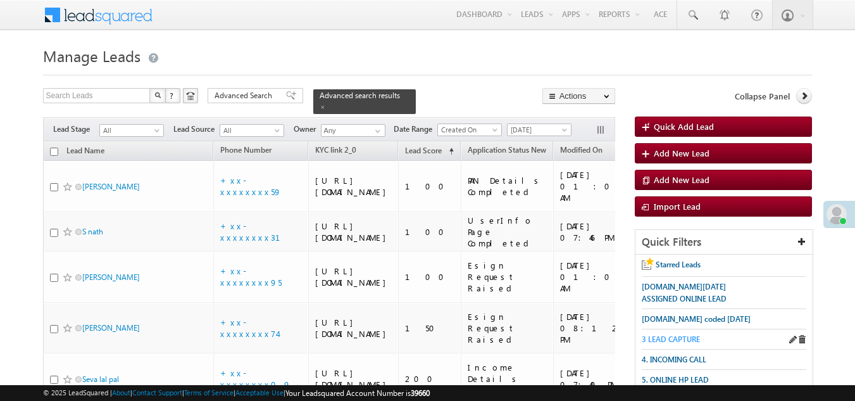
click at [677, 335] on span "3 LEAD CAPTURE" at bounding box center [671, 338] width 58 height 9
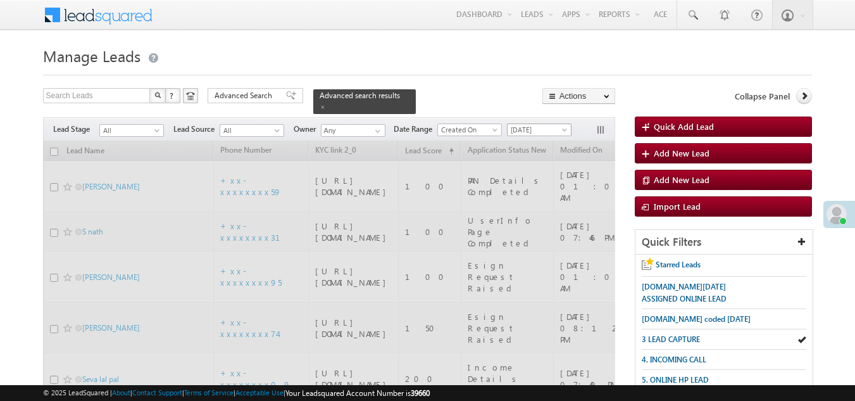
click at [532, 124] on span "[DATE]" at bounding box center [538, 129] width 60 height 11
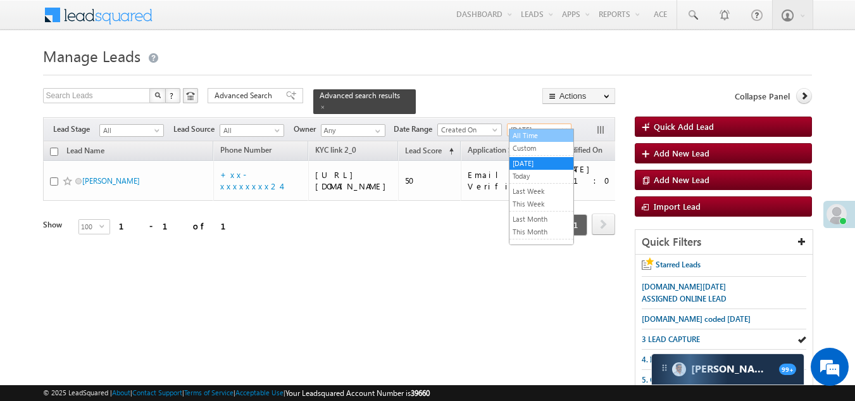
click at [537, 131] on link "All Time" at bounding box center [542, 135] width 64 height 11
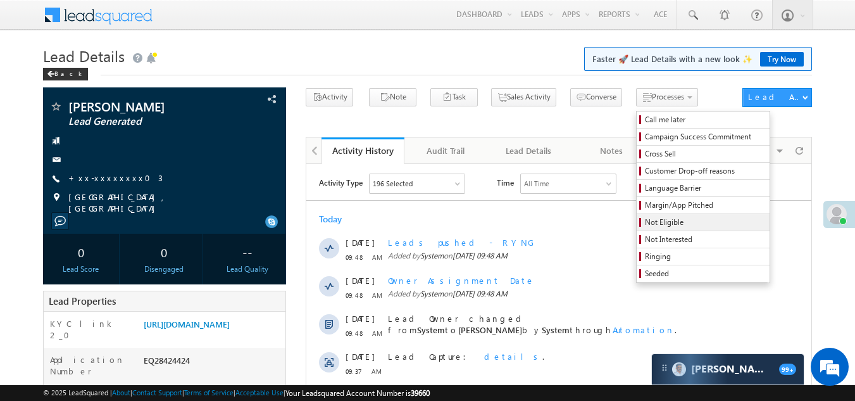
click at [645, 222] on span "Not Eligible" at bounding box center [705, 222] width 120 height 11
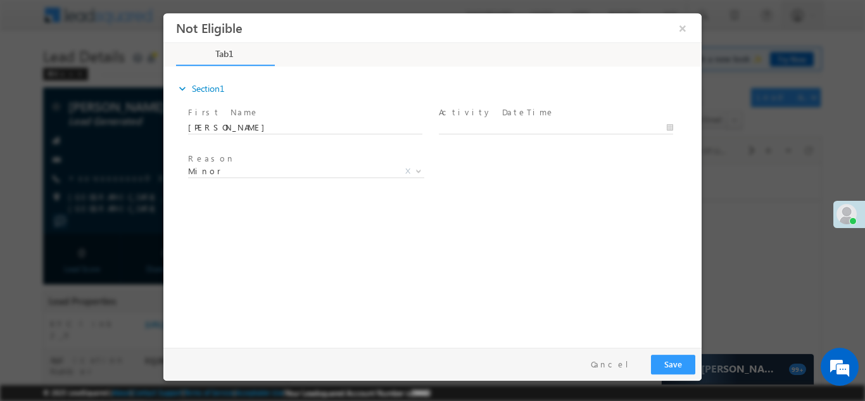
click at [544, 119] on div at bounding box center [562, 126] width 246 height 15
type input "09/06/25 9:56 AM"
click at [543, 123] on input "09/06/25 9:56 AM" at bounding box center [556, 127] width 234 height 13
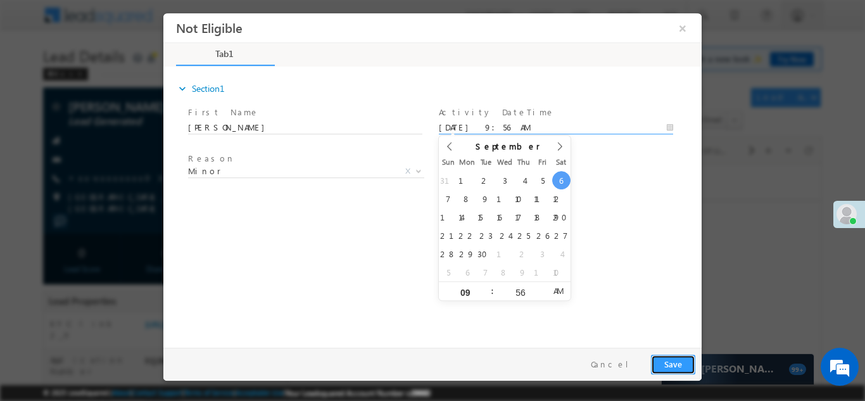
click at [669, 362] on button "Save" at bounding box center [673, 364] width 44 height 20
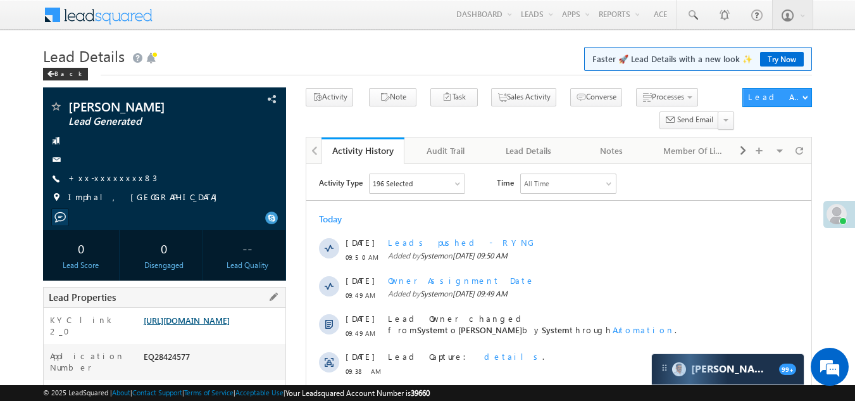
click at [199, 325] on link "[URL][DOMAIN_NAME]" at bounding box center [187, 320] width 86 height 11
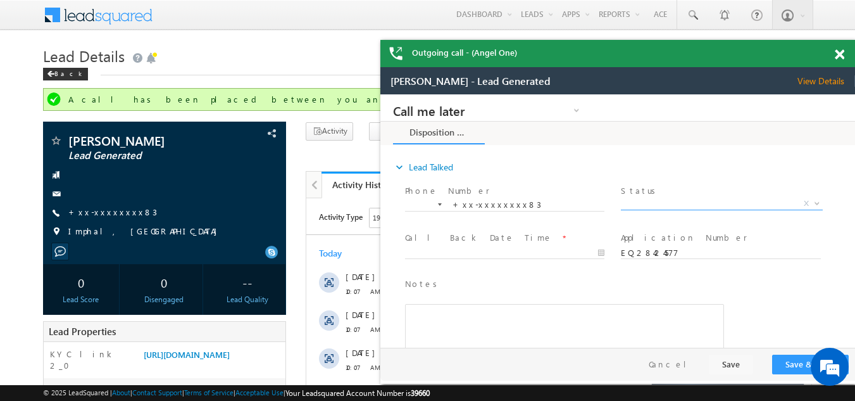
click at [700, 198] on span "X" at bounding box center [721, 204] width 201 height 13
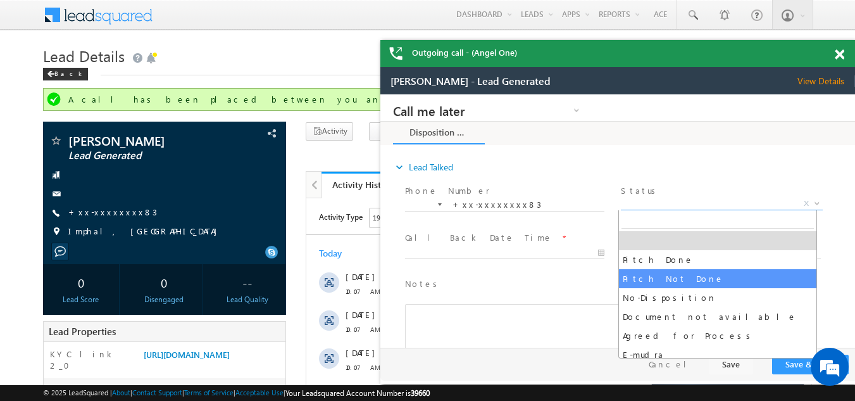
select select "Pitch Not Done"
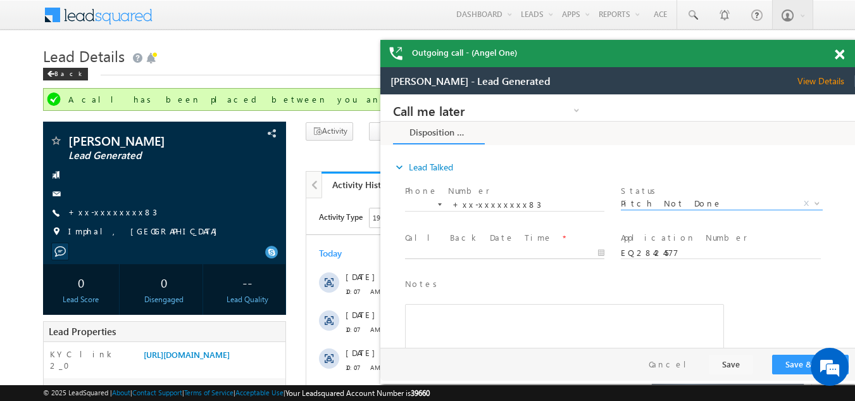
type input "[DATE] 10:09 AM"
click at [472, 249] on input "[DATE] 10:09 AM" at bounding box center [504, 253] width 199 height 13
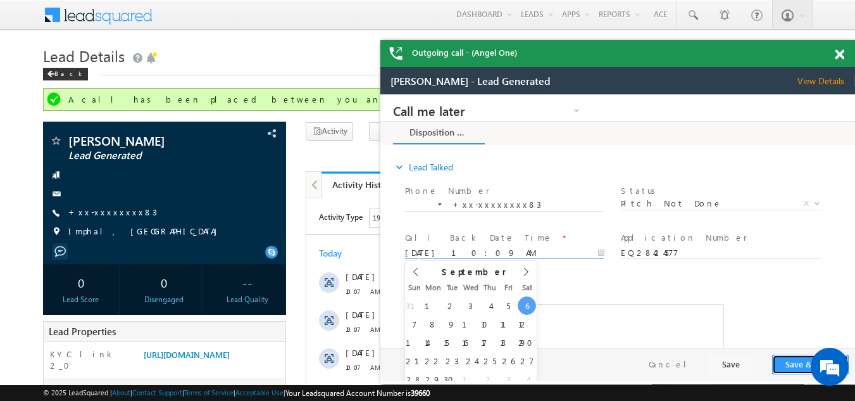
click at [788, 361] on button "Save & Close" at bounding box center [810, 365] width 77 height 20
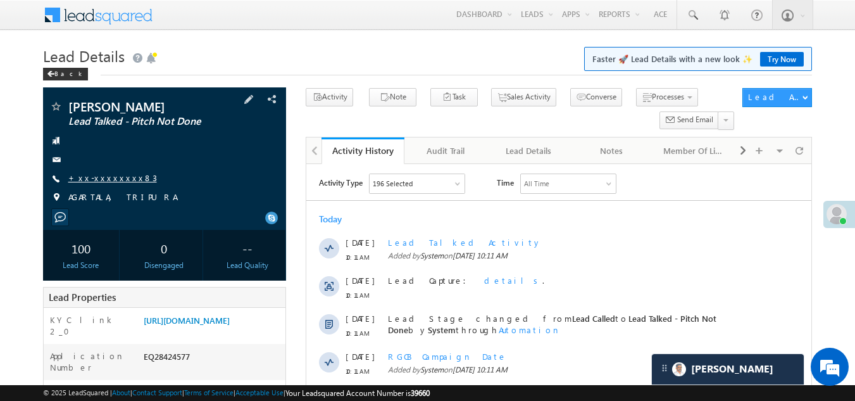
click at [96, 175] on link "+xx-xxxxxxxx83" at bounding box center [112, 177] width 89 height 11
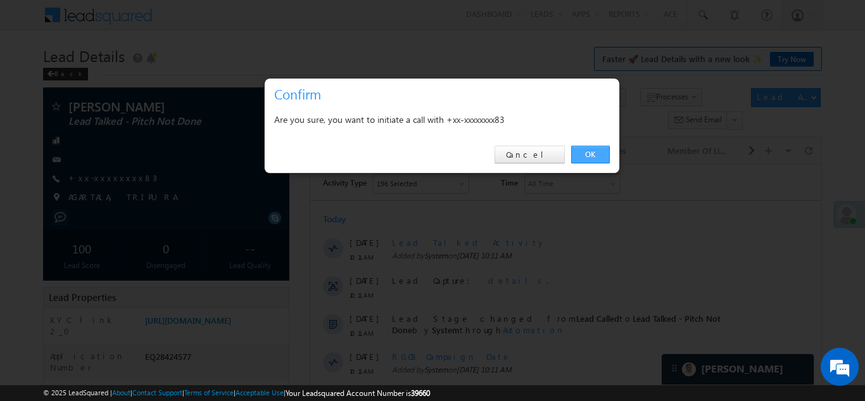
click at [589, 154] on link "OK" at bounding box center [590, 155] width 39 height 18
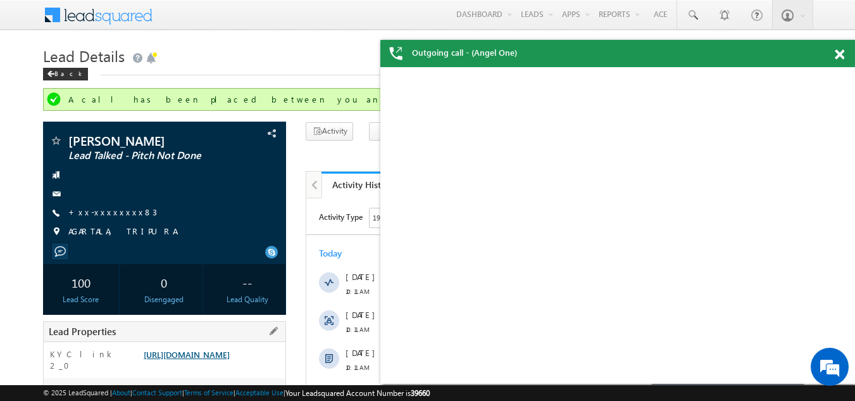
drag, startPoint x: 197, startPoint y: 332, endPoint x: 184, endPoint y: 362, distance: 32.9
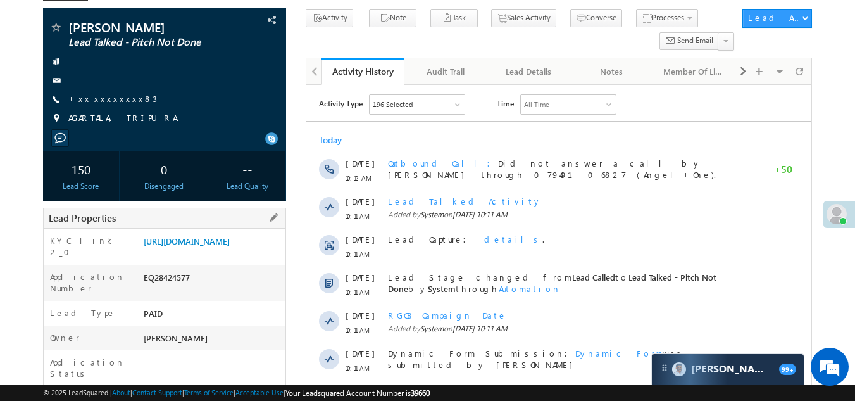
scroll to position [253, 0]
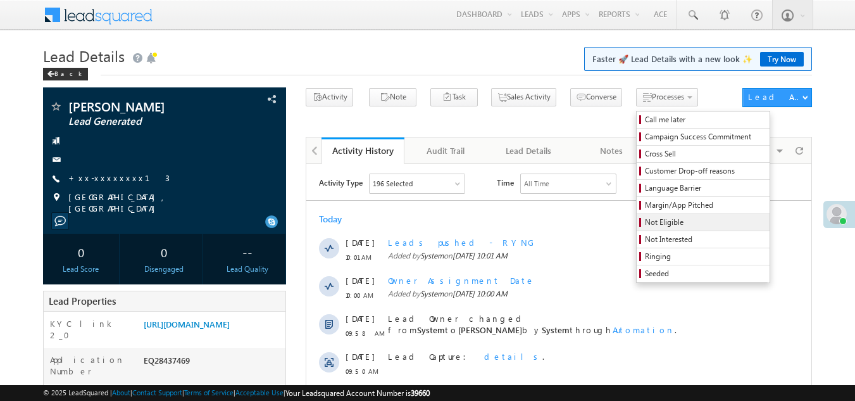
click at [645, 223] on span "Not Eligible" at bounding box center [705, 222] width 120 height 11
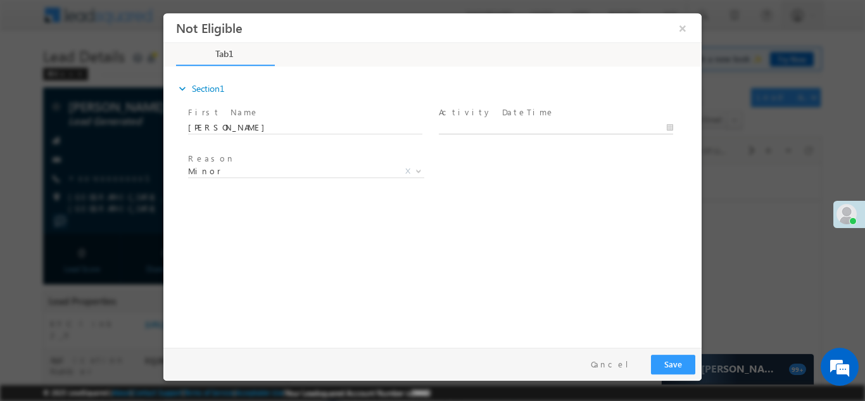
type input "09/06/25 10:21 AM"
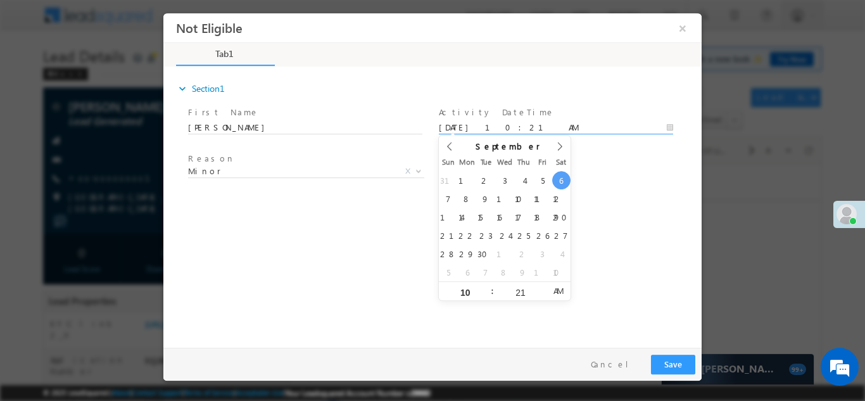
click at [521, 124] on input "09/06/25 10:21 AM" at bounding box center [556, 127] width 234 height 13
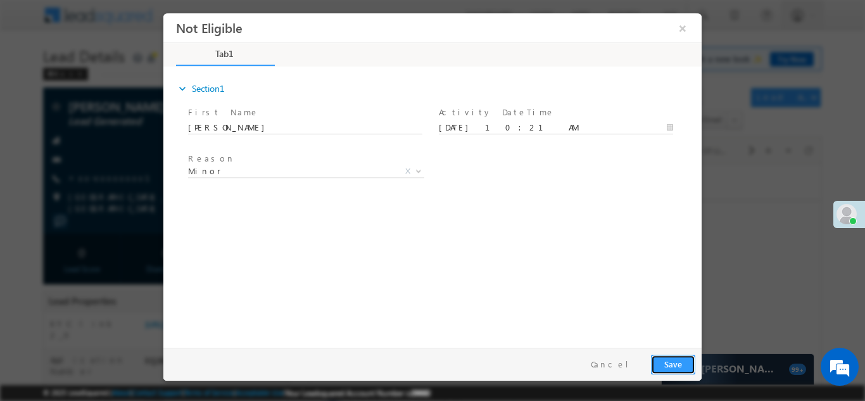
click at [665, 354] on button "Save" at bounding box center [673, 364] width 44 height 20
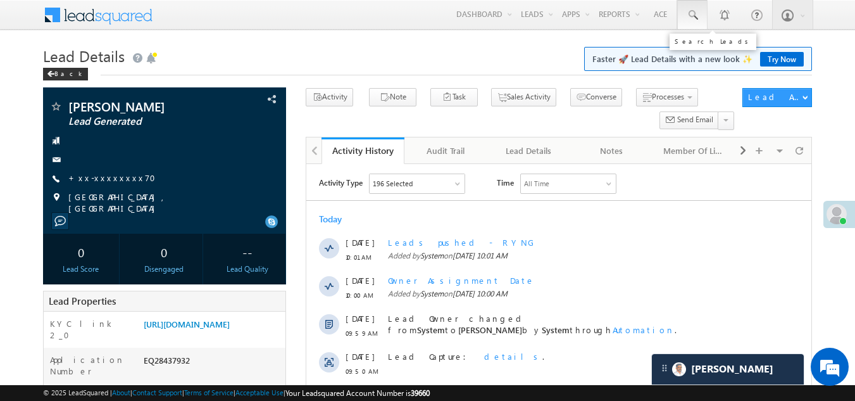
click at [687, 15] on span at bounding box center [692, 15] width 13 height 13
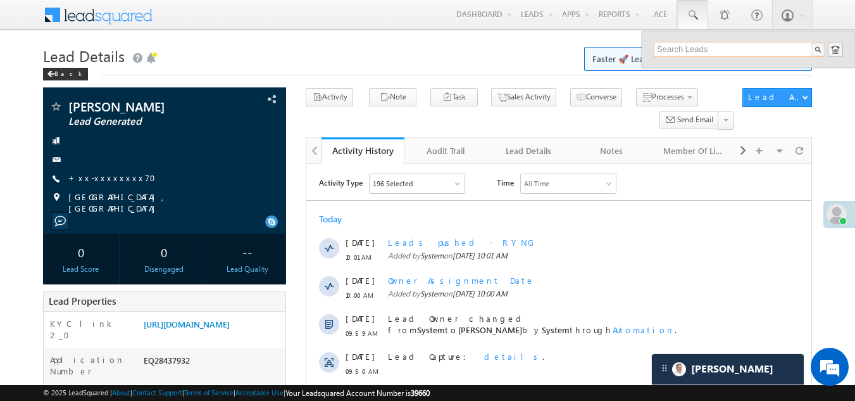
paste input "EQ28409475"
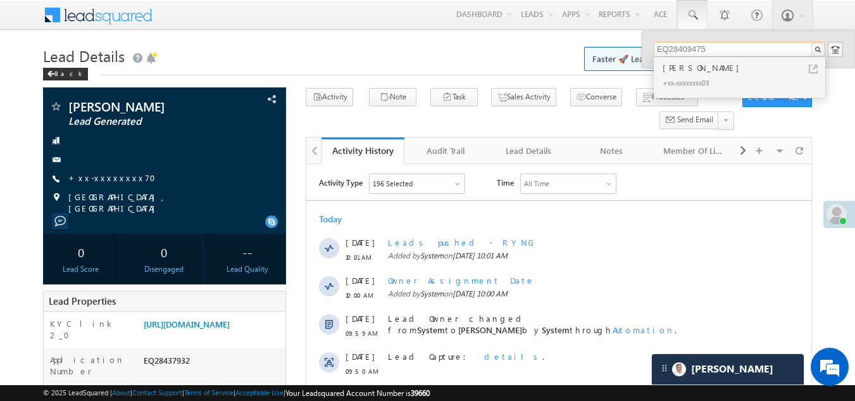
type input "EQ28409475"
click at [675, 68] on div "Sujal" at bounding box center [745, 68] width 170 height 14
